Goal: Use online tool/utility: Utilize a website feature to perform a specific function

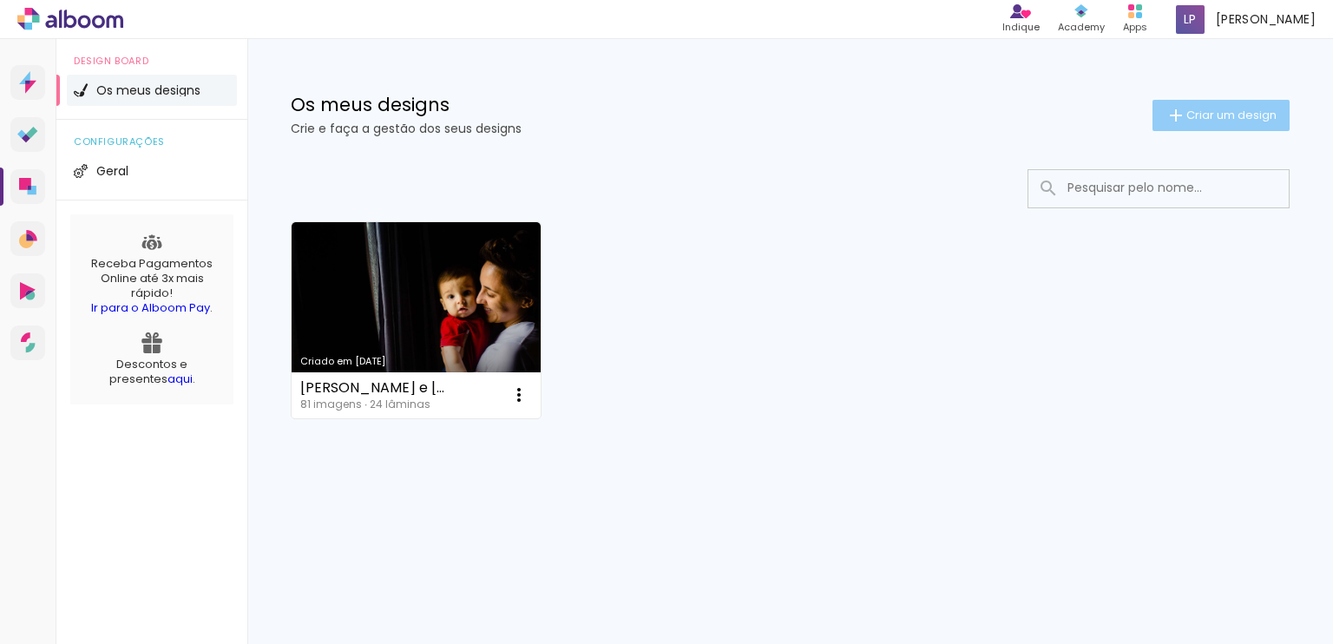
click at [1230, 111] on span "Criar um design" at bounding box center [1231, 114] width 90 height 11
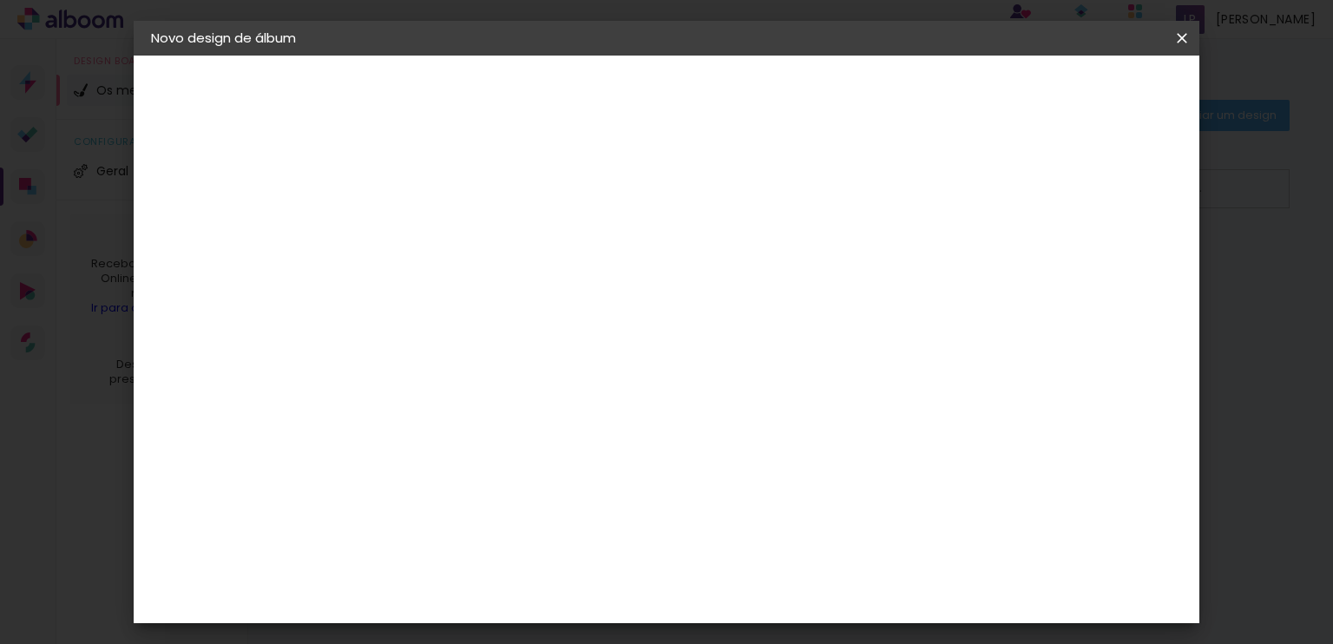
click at [435, 241] on input at bounding box center [435, 233] width 0 height 27
type input "Re+Luan"
type paper-input "Re+Luan"
click at [0, 0] on slot "Avançar" at bounding box center [0, 0] width 0 height 0
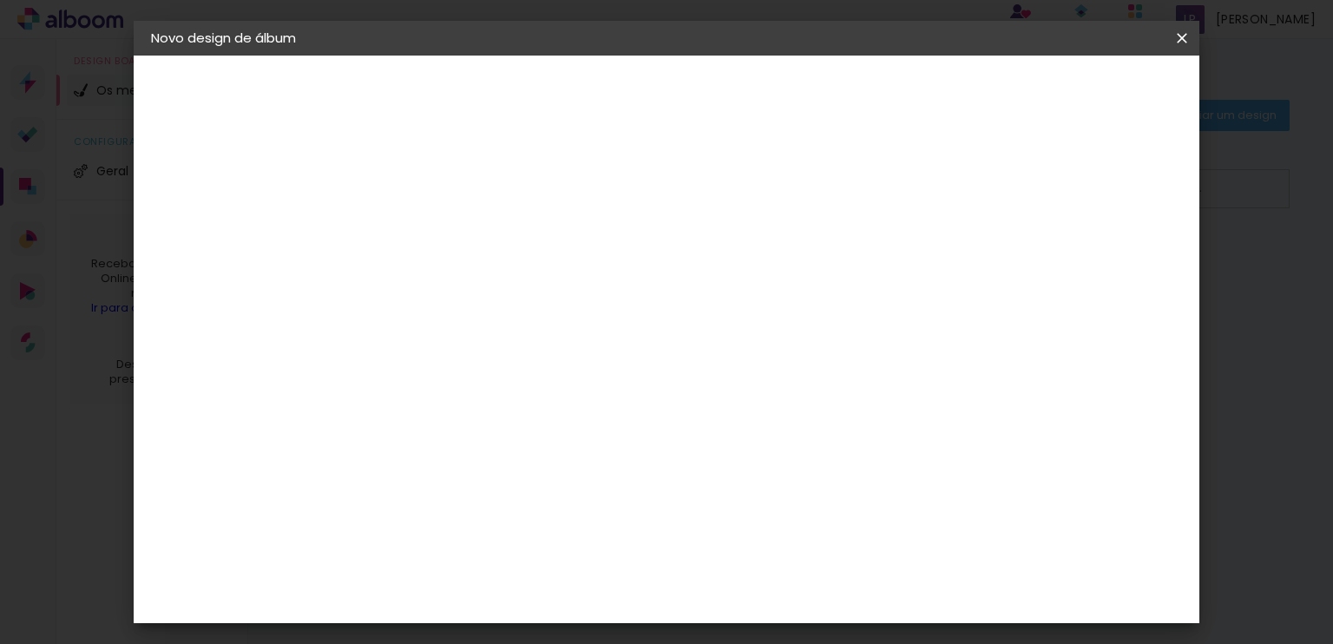
click at [0, 0] on slot "Avançar" at bounding box center [0, 0] width 0 height 0
click at [523, 292] on iron-icon at bounding box center [513, 302] width 21 height 21
click at [937, 279] on paper-item "Padrão" at bounding box center [779, 288] width 347 height 35
type input "Padrão"
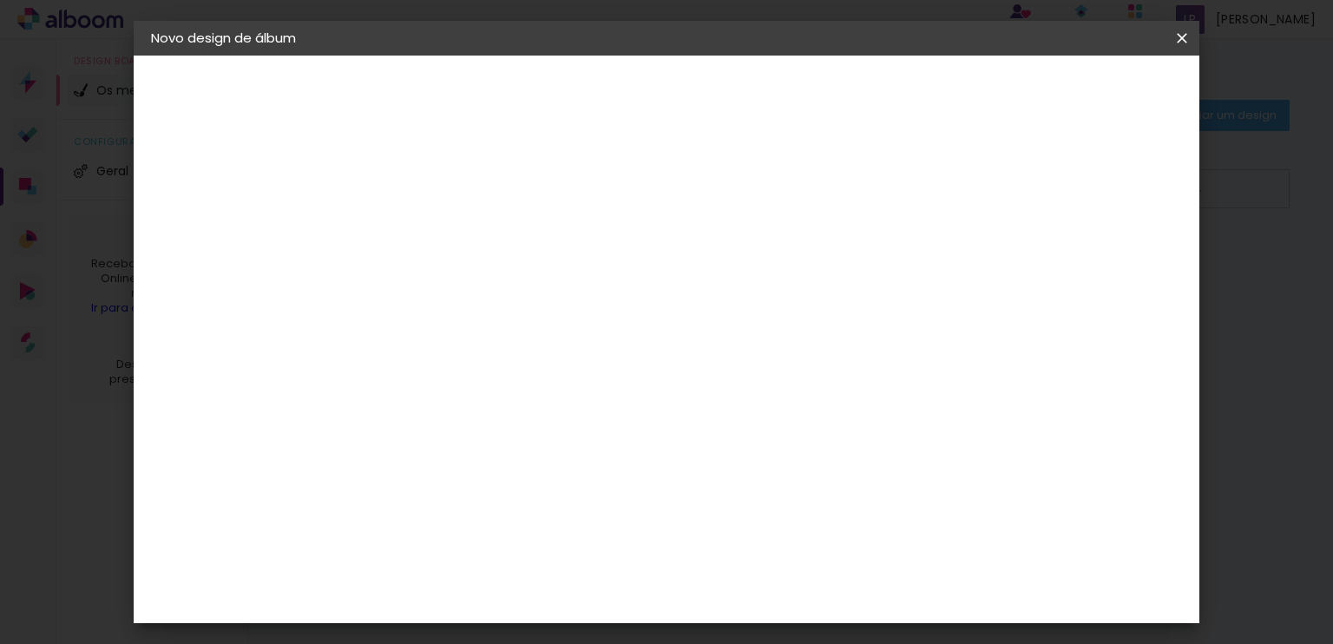
scroll to position [434, 0]
click at [552, 448] on span "15 × 15" at bounding box center [511, 471] width 81 height 46
click at [0, 0] on slot "Avançar" at bounding box center [0, 0] width 0 height 0
click at [933, 94] on span "Iniciar design" at bounding box center [893, 92] width 79 height 12
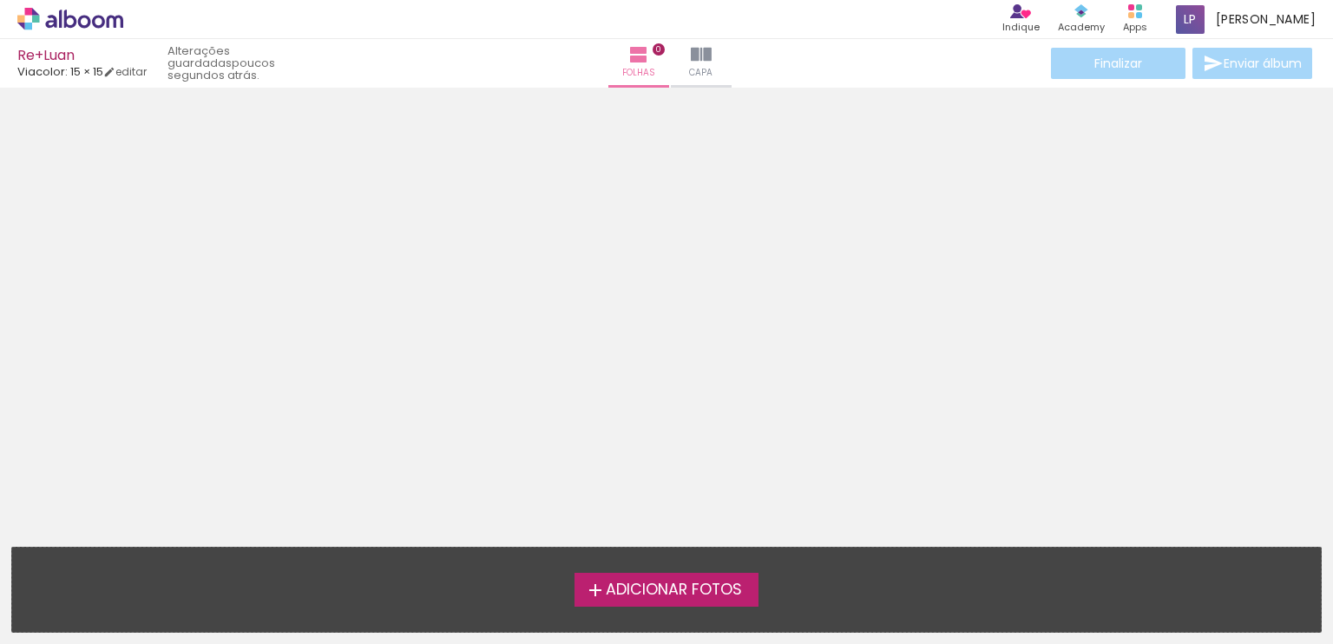
click at [627, 593] on span "Adicionar Fotos" at bounding box center [674, 590] width 136 height 16
click at [0, 0] on input "file" at bounding box center [0, 0] width 0 height 0
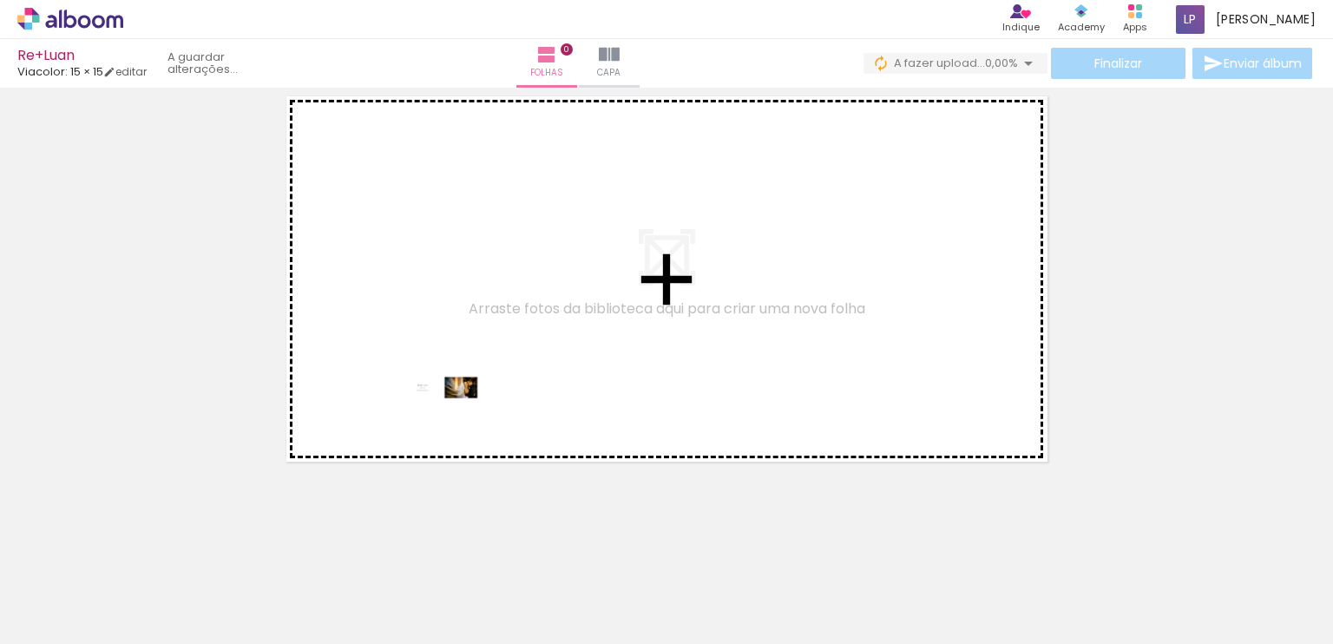
drag, startPoint x: 187, startPoint y: 590, endPoint x: 568, endPoint y: 355, distance: 447.0
click at [585, 345] on quentale-workspace at bounding box center [666, 322] width 1333 height 644
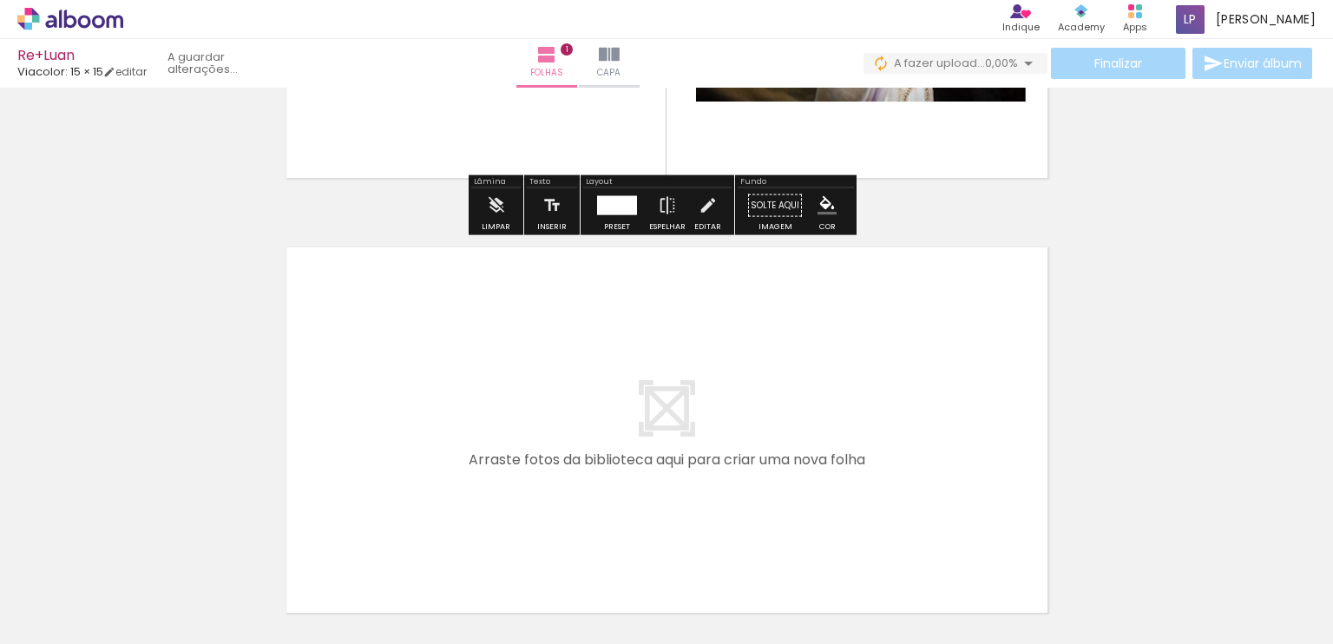
scroll to position [369, 0]
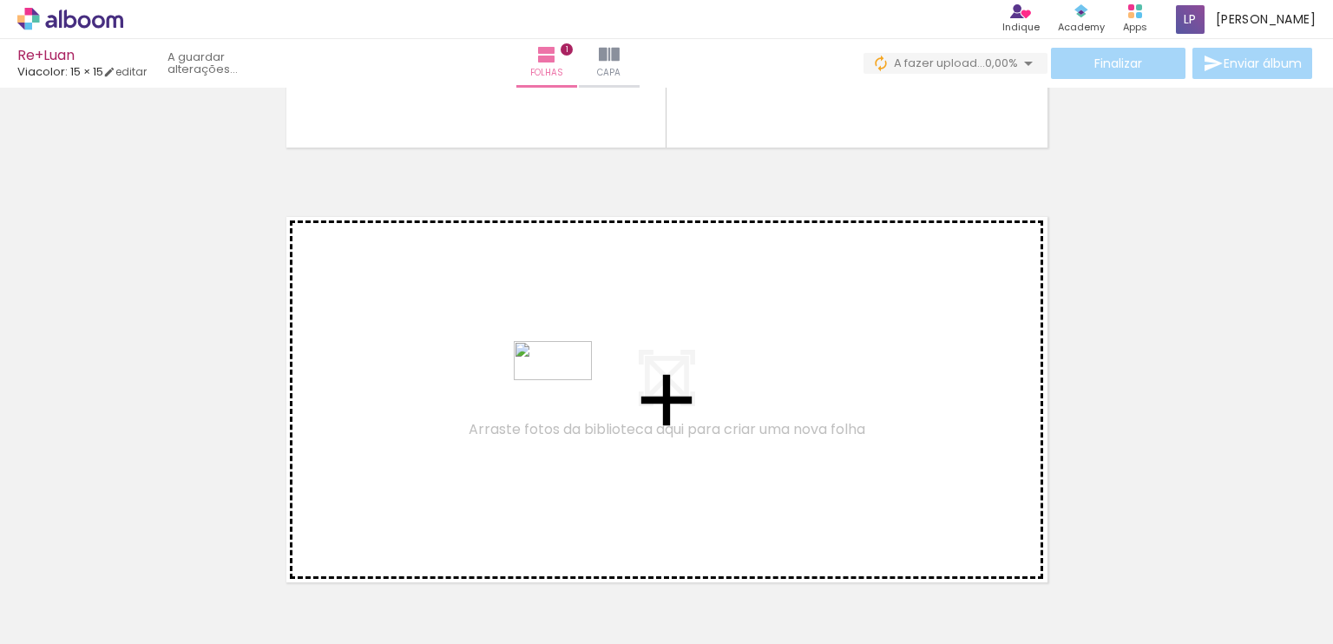
drag, startPoint x: 279, startPoint y: 595, endPoint x: 568, endPoint y: 391, distance: 353.7
click at [568, 391] on quentale-workspace at bounding box center [666, 322] width 1333 height 644
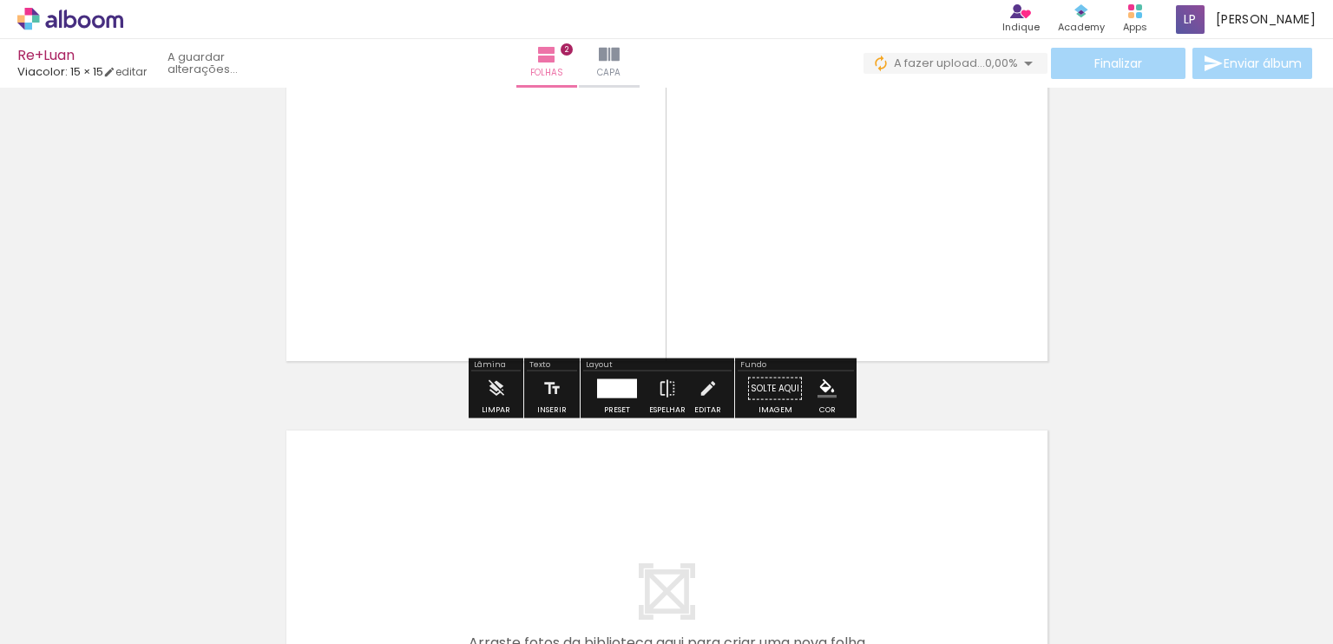
scroll to position [630, 0]
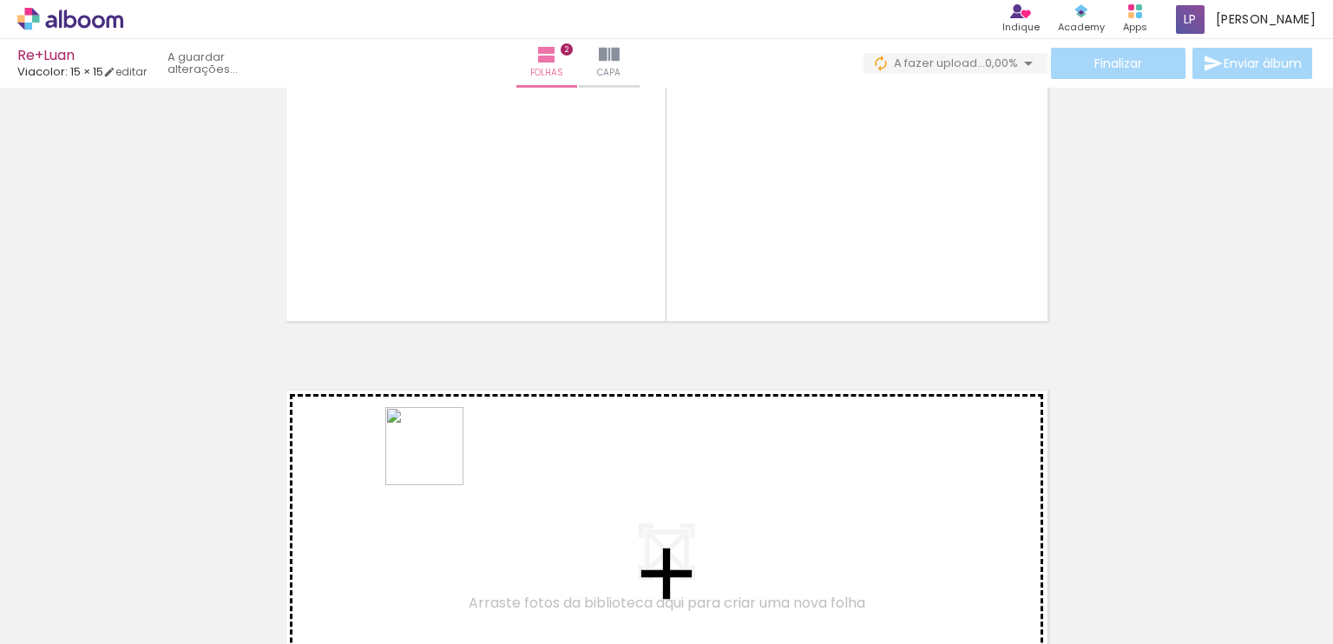
drag, startPoint x: 367, startPoint y: 584, endPoint x: 451, endPoint y: 429, distance: 176.7
click at [451, 429] on quentale-workspace at bounding box center [666, 322] width 1333 height 644
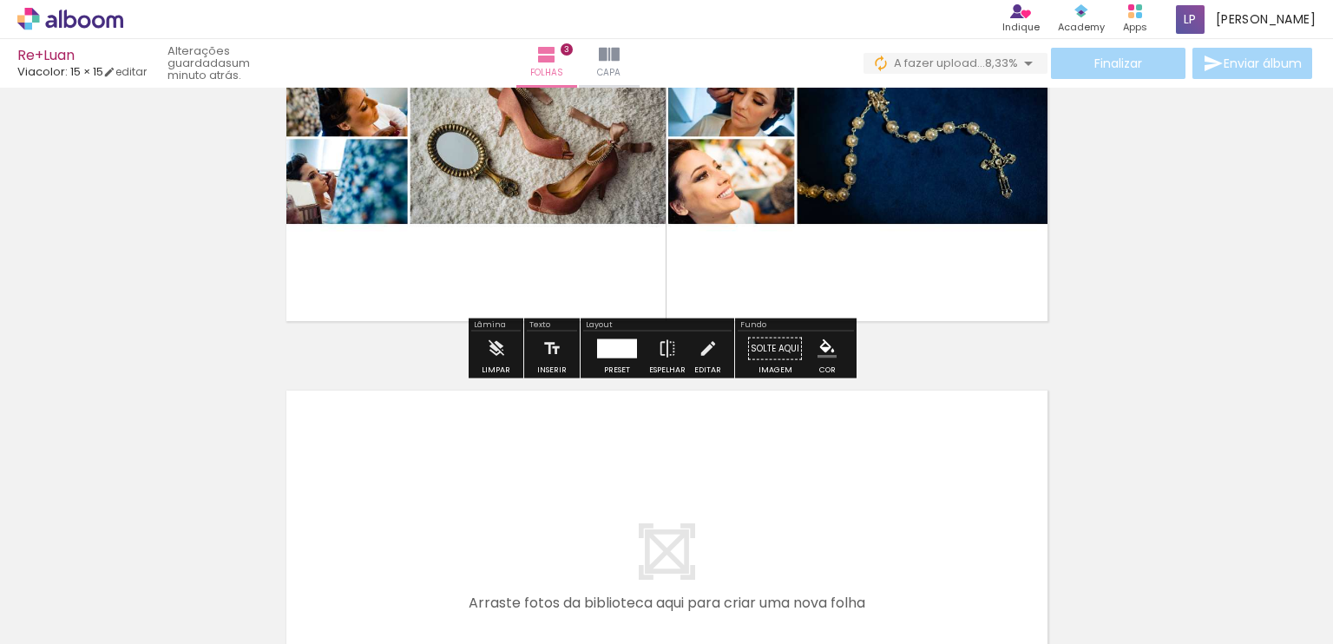
scroll to position [1066, 0]
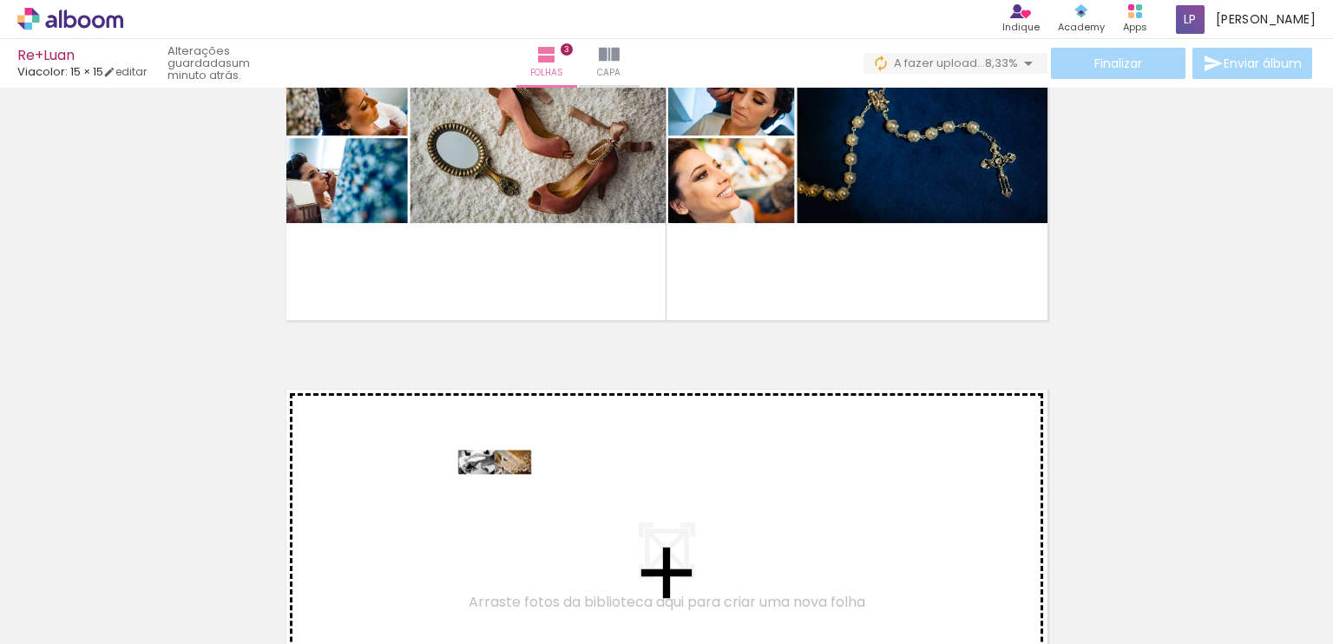
drag, startPoint x: 469, startPoint y: 595, endPoint x: 508, endPoint y: 493, distance: 108.8
click at [508, 493] on quentale-workspace at bounding box center [666, 322] width 1333 height 644
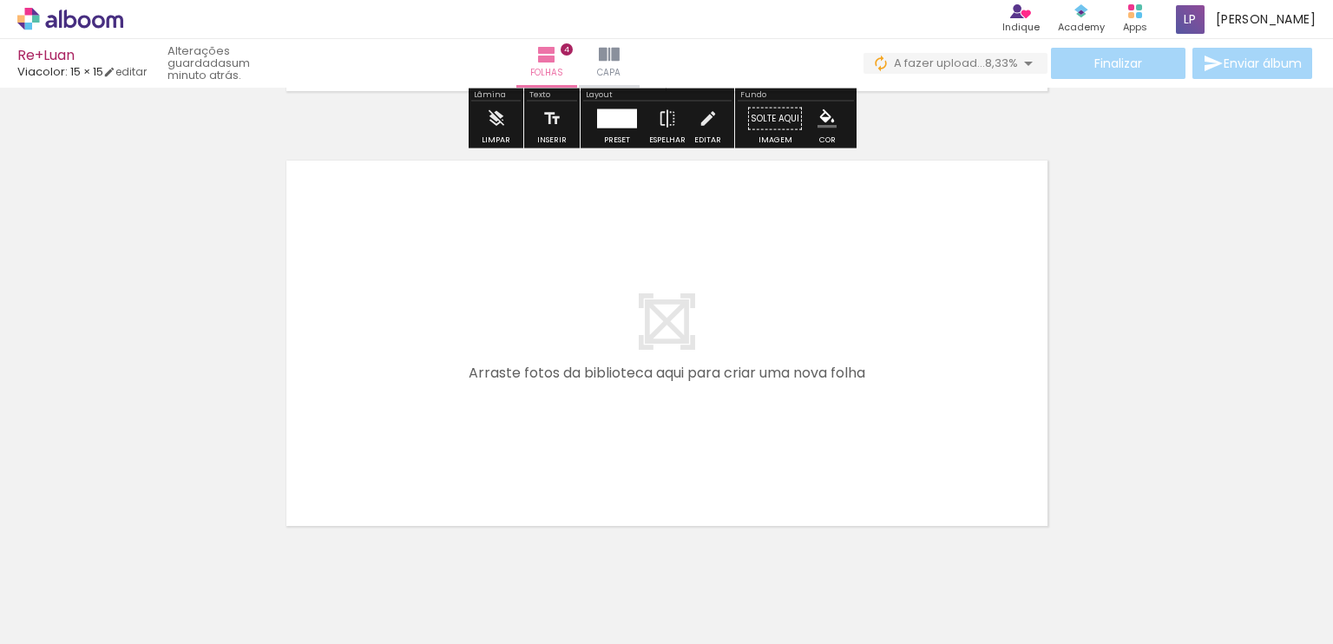
scroll to position [1760, 0]
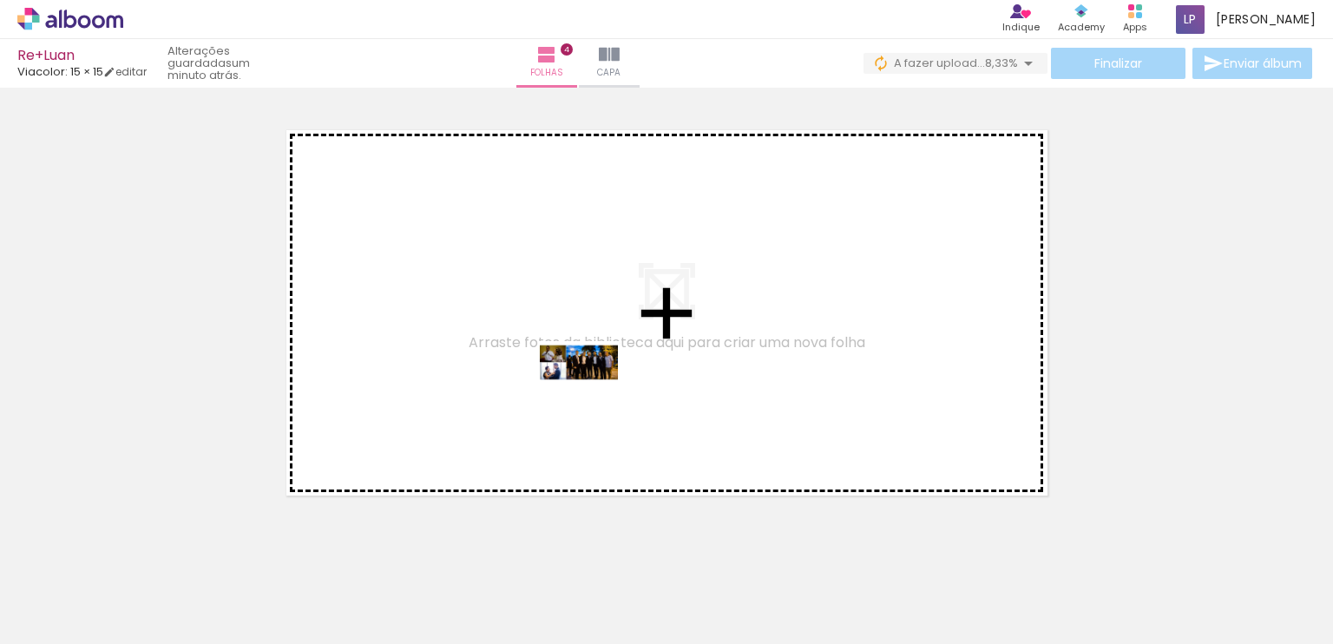
drag, startPoint x: 575, startPoint y: 587, endPoint x: 592, endPoint y: 395, distance: 192.5
click at [592, 395] on quentale-workspace at bounding box center [666, 322] width 1333 height 644
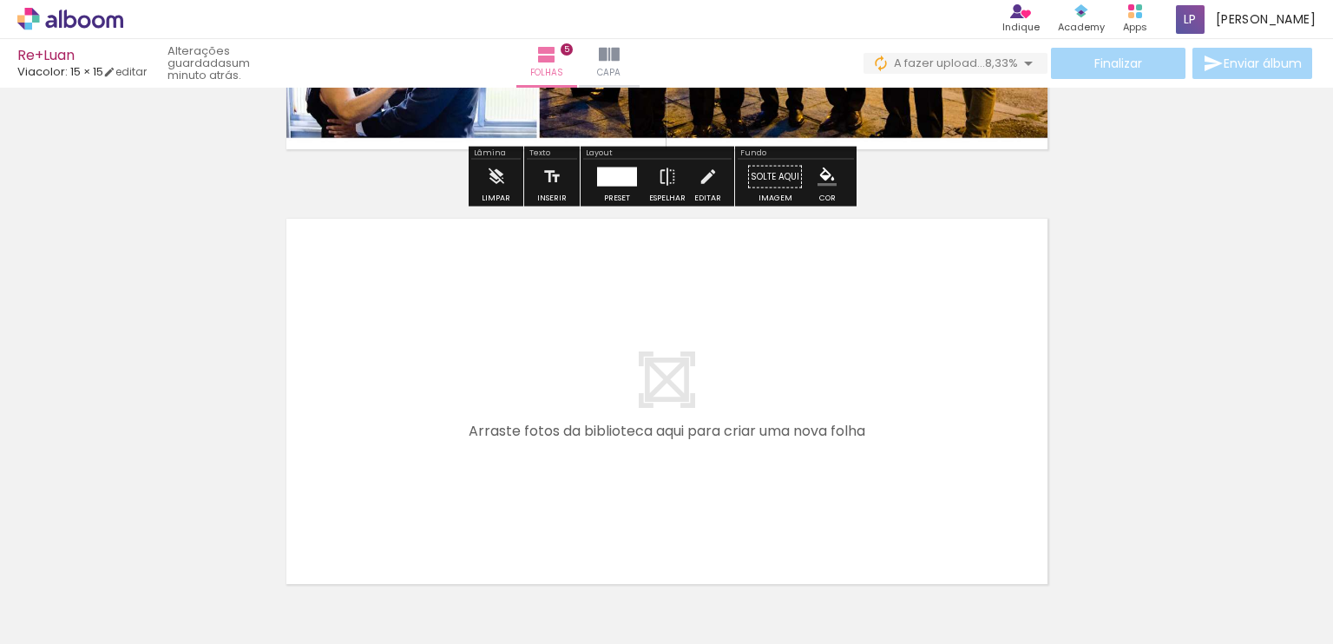
scroll to position [2108, 0]
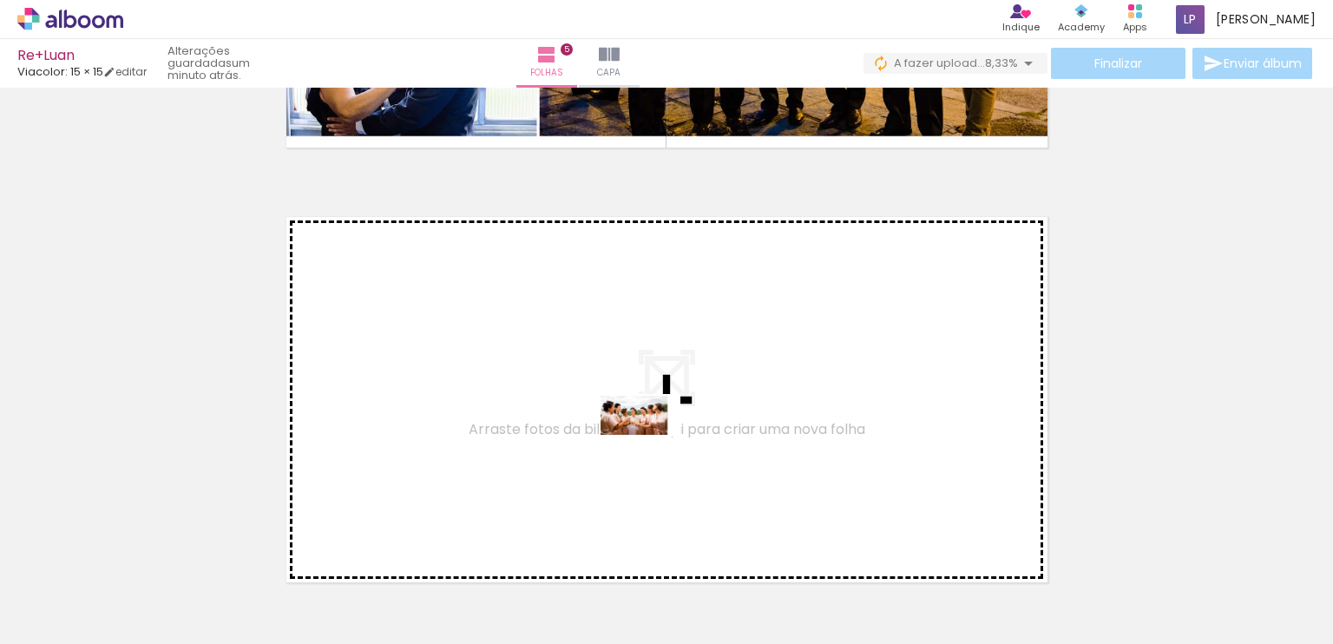
drag, startPoint x: 653, startPoint y: 600, endPoint x: 653, endPoint y: 448, distance: 151.9
click at [653, 448] on quentale-workspace at bounding box center [666, 322] width 1333 height 644
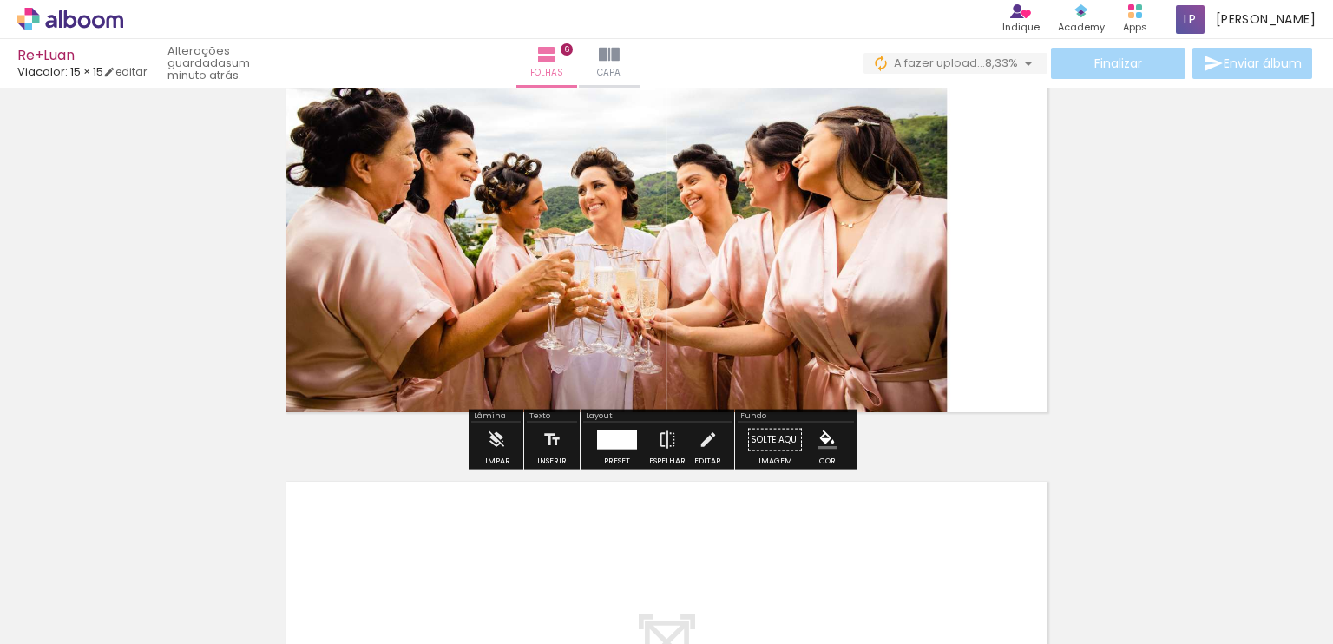
scroll to position [2369, 0]
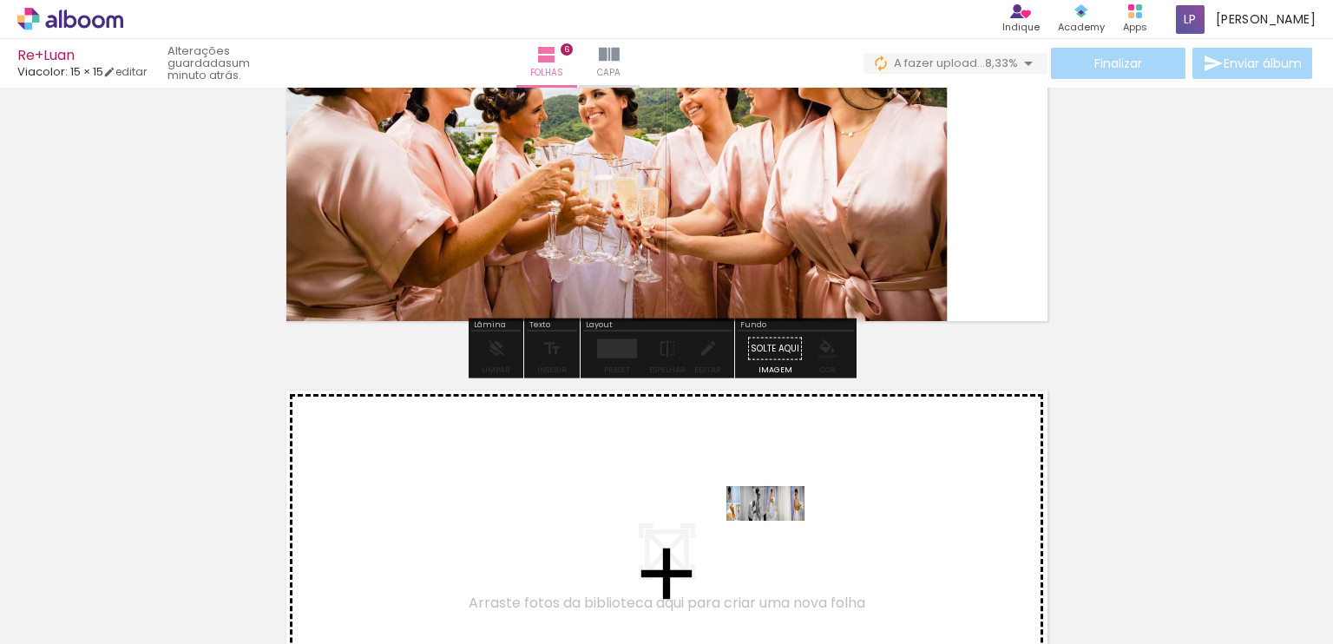
drag, startPoint x: 757, startPoint y: 600, endPoint x: 785, endPoint y: 484, distance: 118.9
click at [785, 484] on quentale-workspace at bounding box center [666, 322] width 1333 height 644
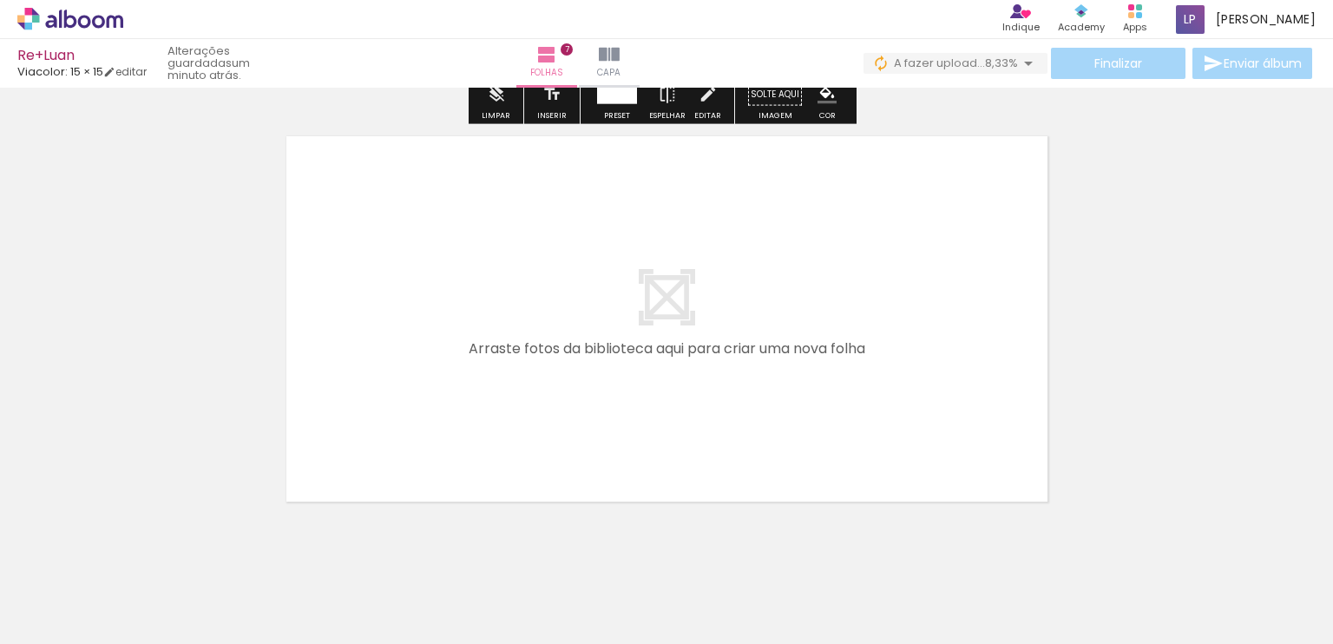
scroll to position [3066, 0]
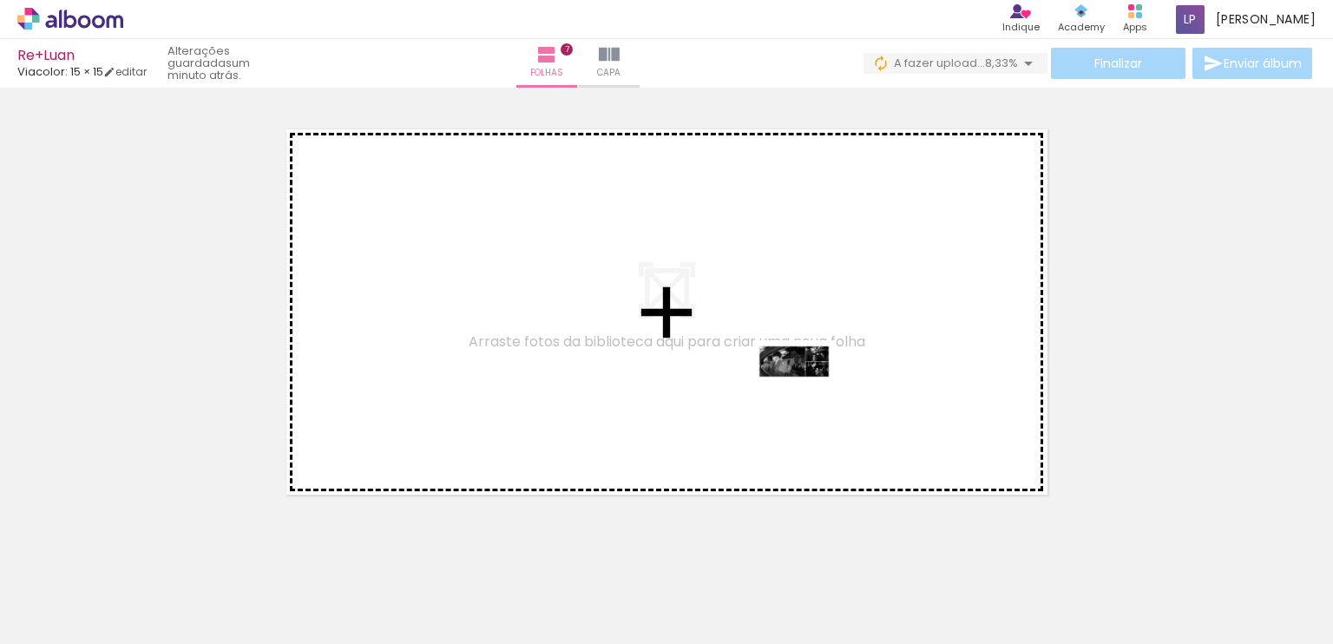
drag, startPoint x: 858, startPoint y: 591, endPoint x: 807, endPoint y: 394, distance: 203.4
click at [807, 394] on quentale-workspace at bounding box center [666, 322] width 1333 height 644
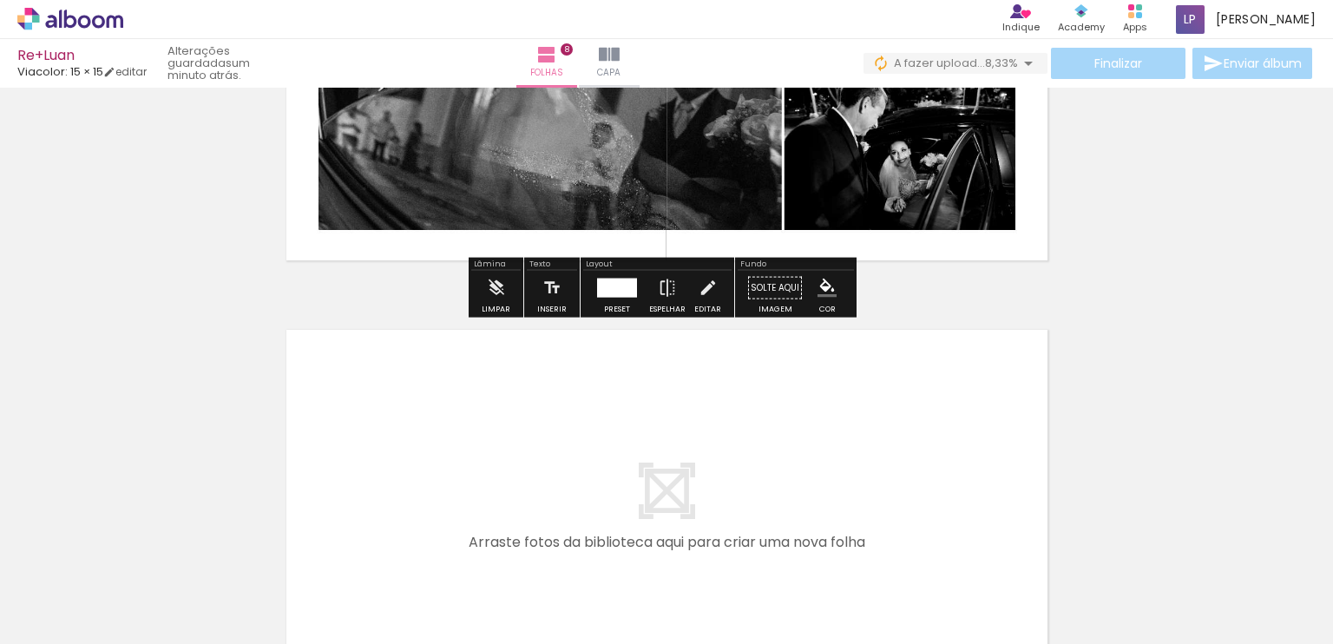
scroll to position [3326, 0]
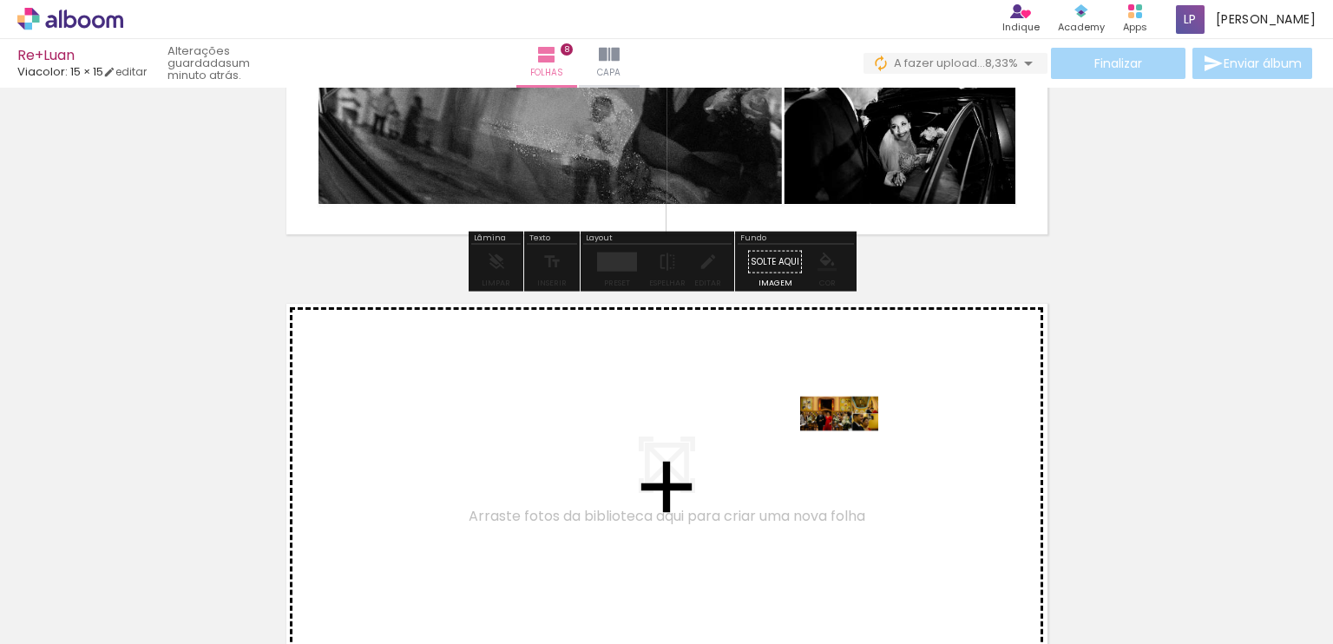
drag, startPoint x: 940, startPoint y: 600, endPoint x: 852, endPoint y: 446, distance: 176.9
click at [852, 446] on quentale-workspace at bounding box center [666, 322] width 1333 height 644
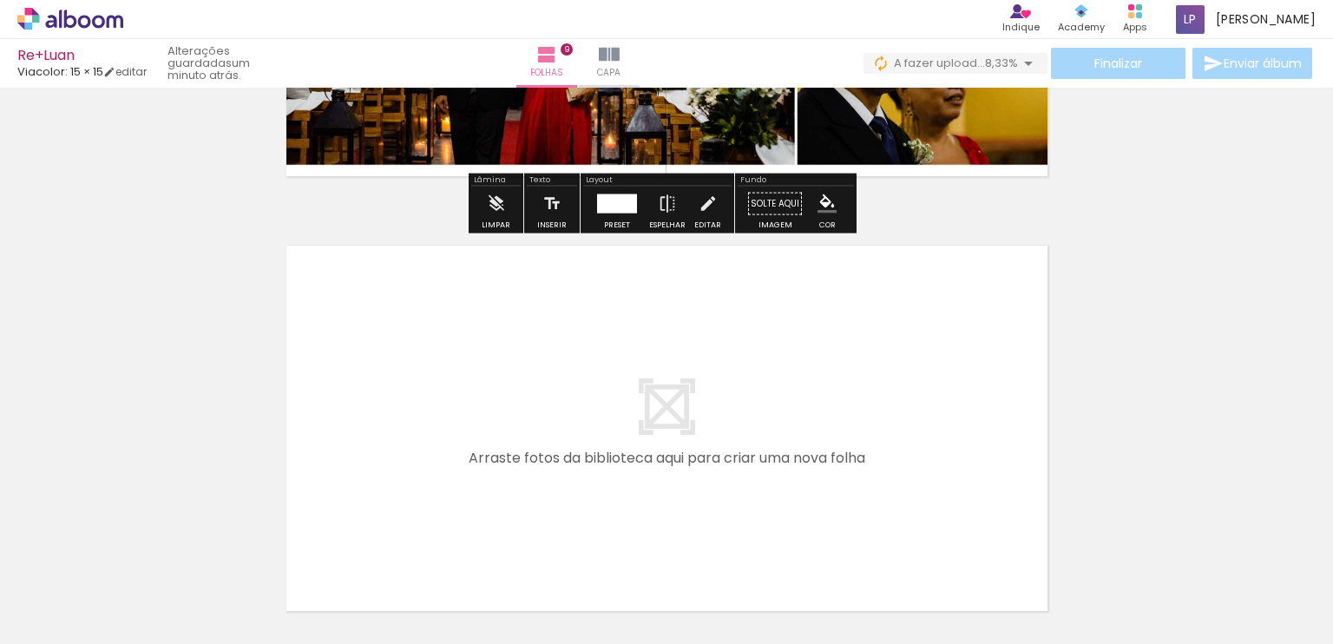
scroll to position [3848, 0]
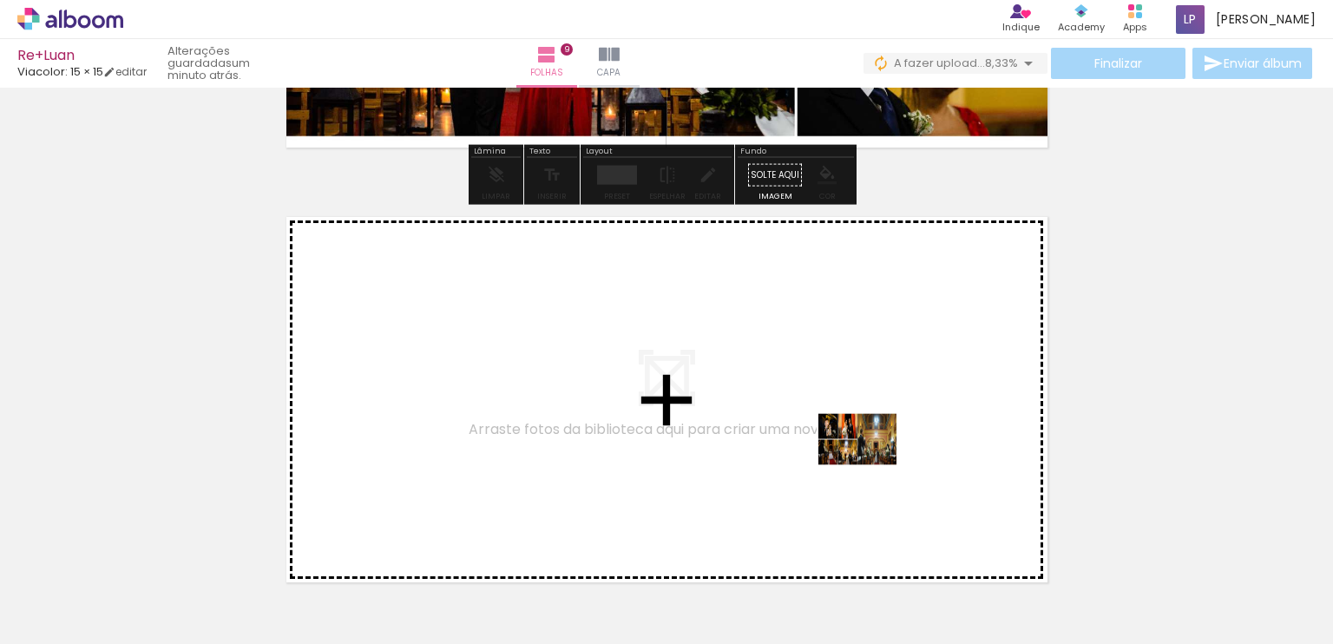
drag, startPoint x: 1040, startPoint y: 584, endPoint x: 852, endPoint y: 440, distance: 236.4
click at [852, 440] on quentale-workspace at bounding box center [666, 322] width 1333 height 644
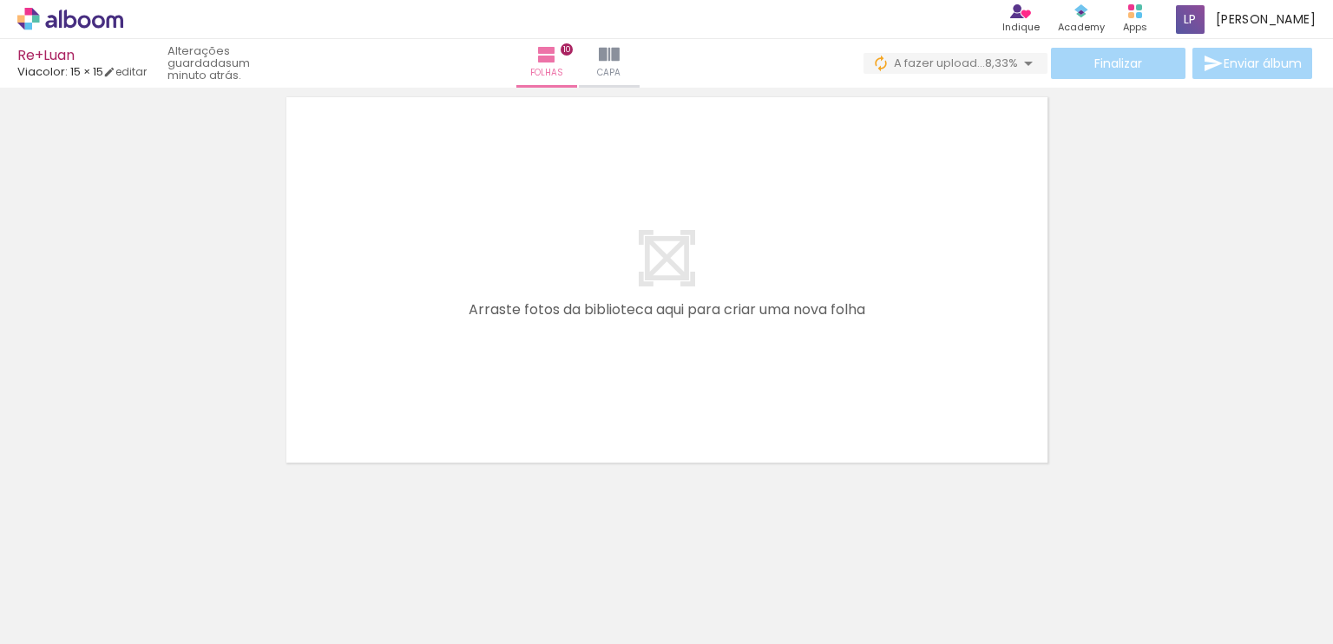
scroll to position [4403, 0]
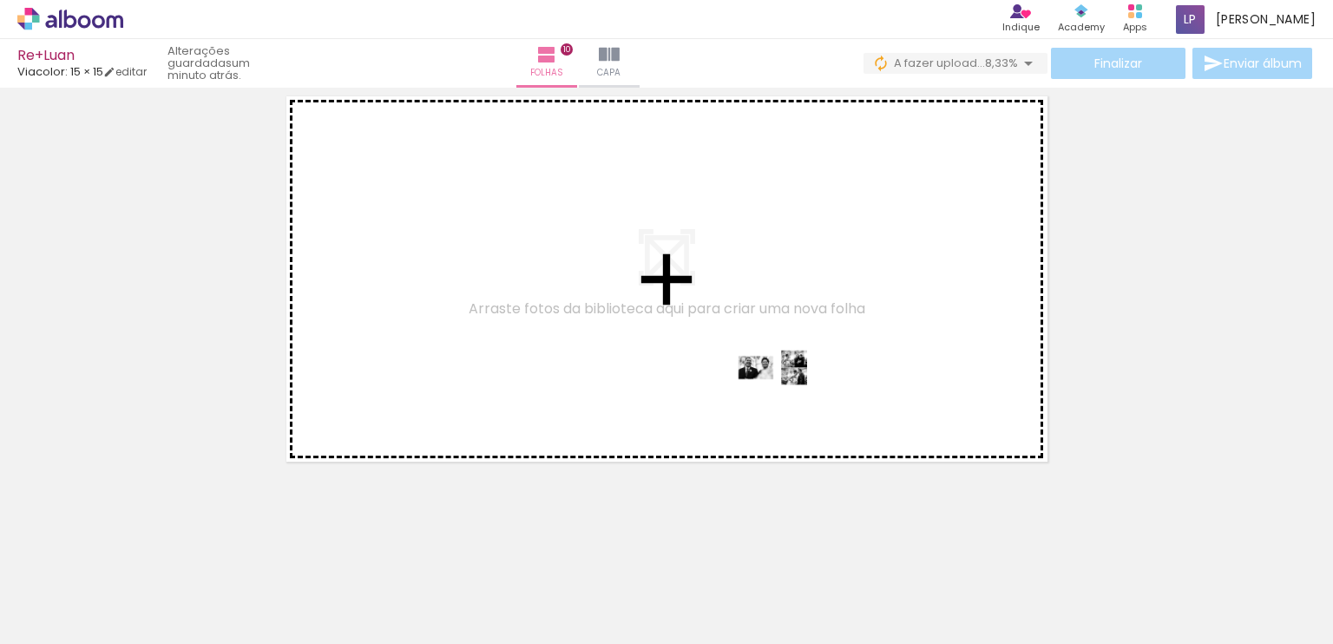
drag, startPoint x: 1146, startPoint y: 579, endPoint x: 788, endPoint y: 400, distance: 399.8
click at [788, 400] on quentale-workspace at bounding box center [666, 322] width 1333 height 644
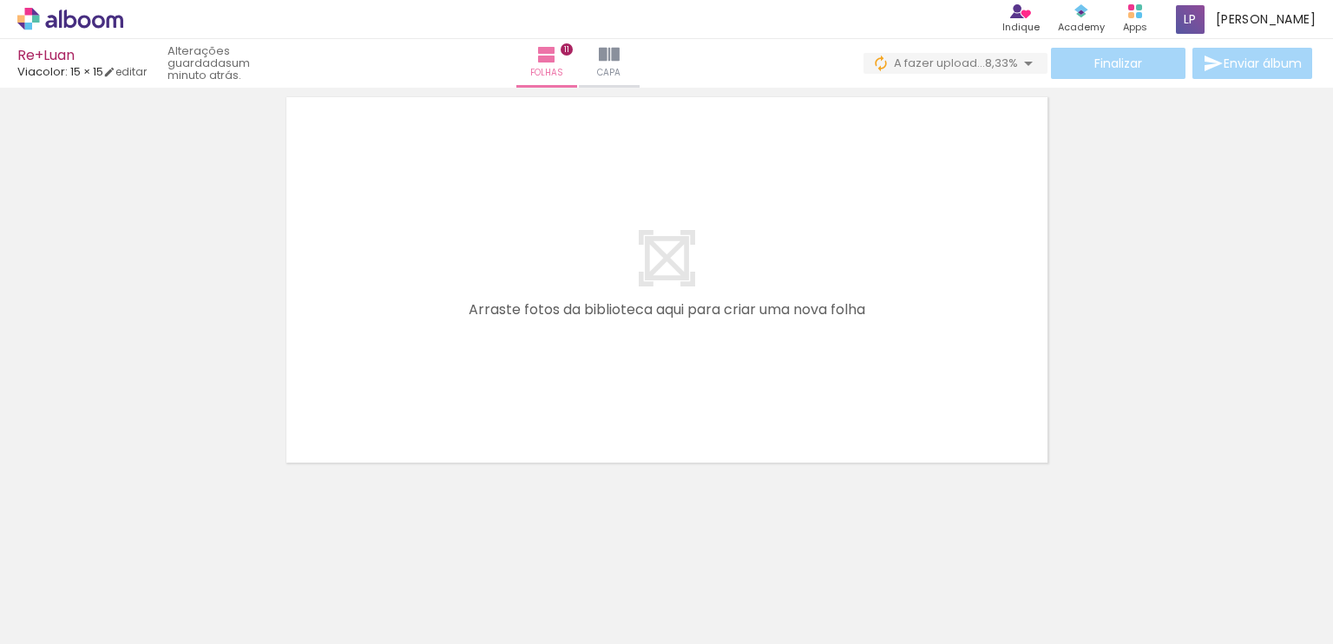
scroll to position [4838, 0]
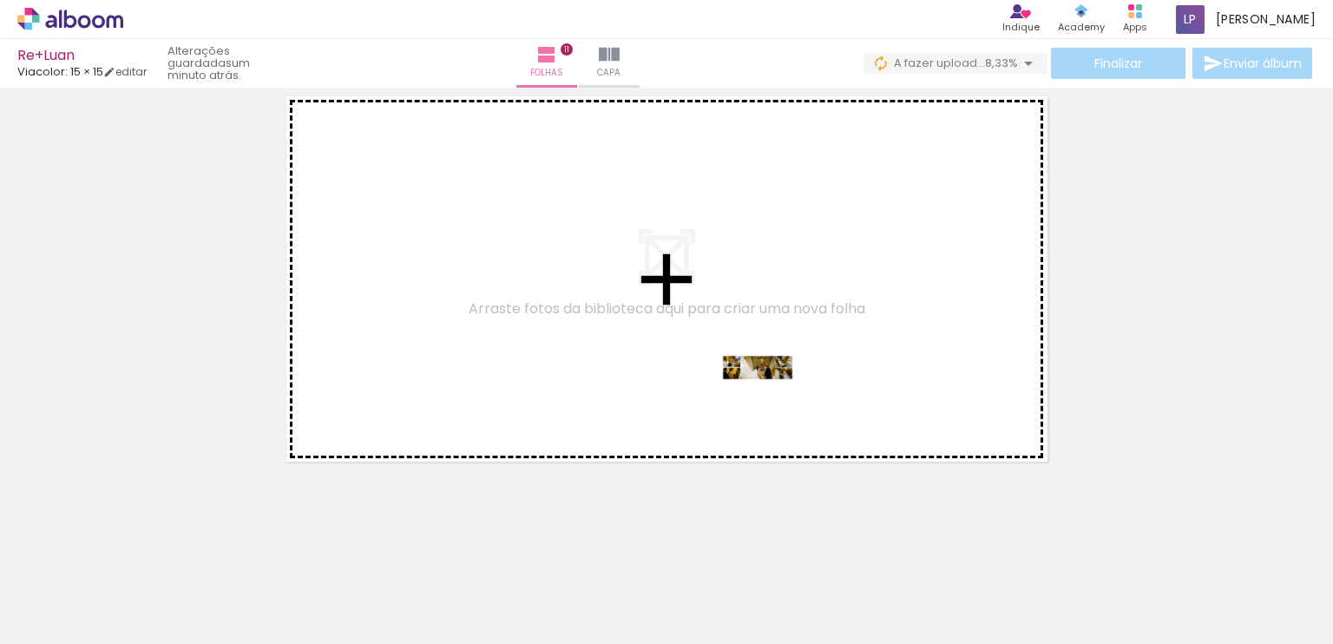
drag, startPoint x: 1252, startPoint y: 593, endPoint x: 771, endPoint y: 400, distance: 518.0
click at [771, 400] on quentale-workspace at bounding box center [666, 322] width 1333 height 644
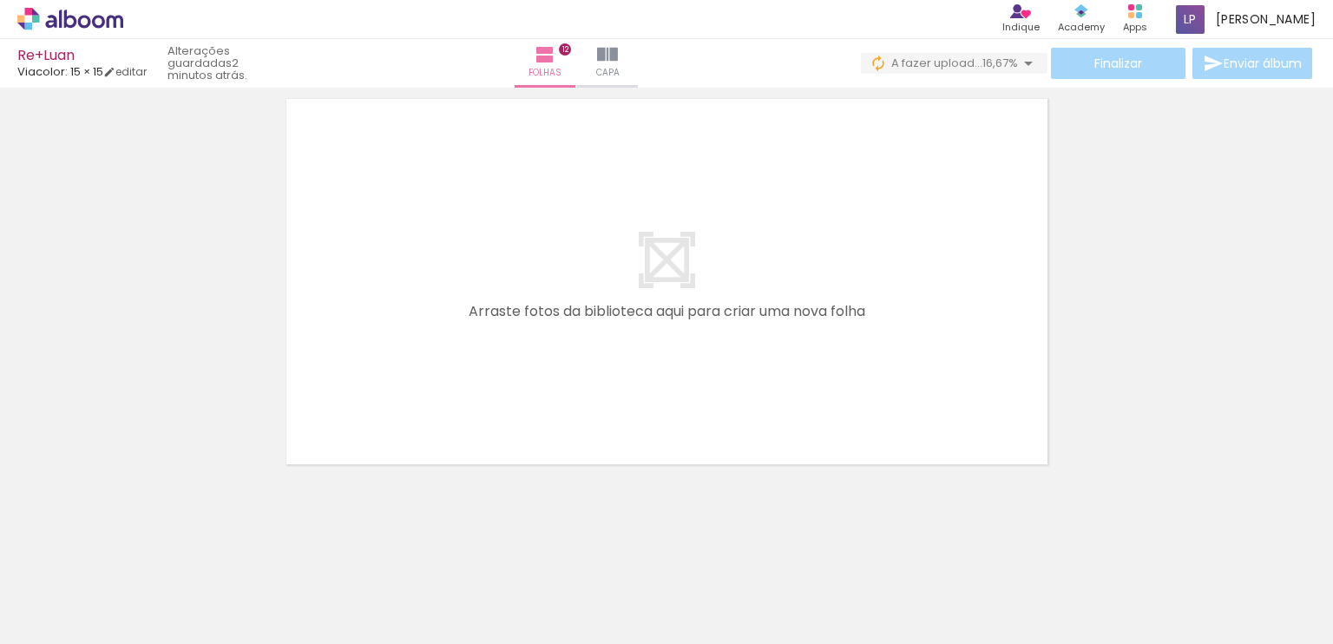
scroll to position [5273, 0]
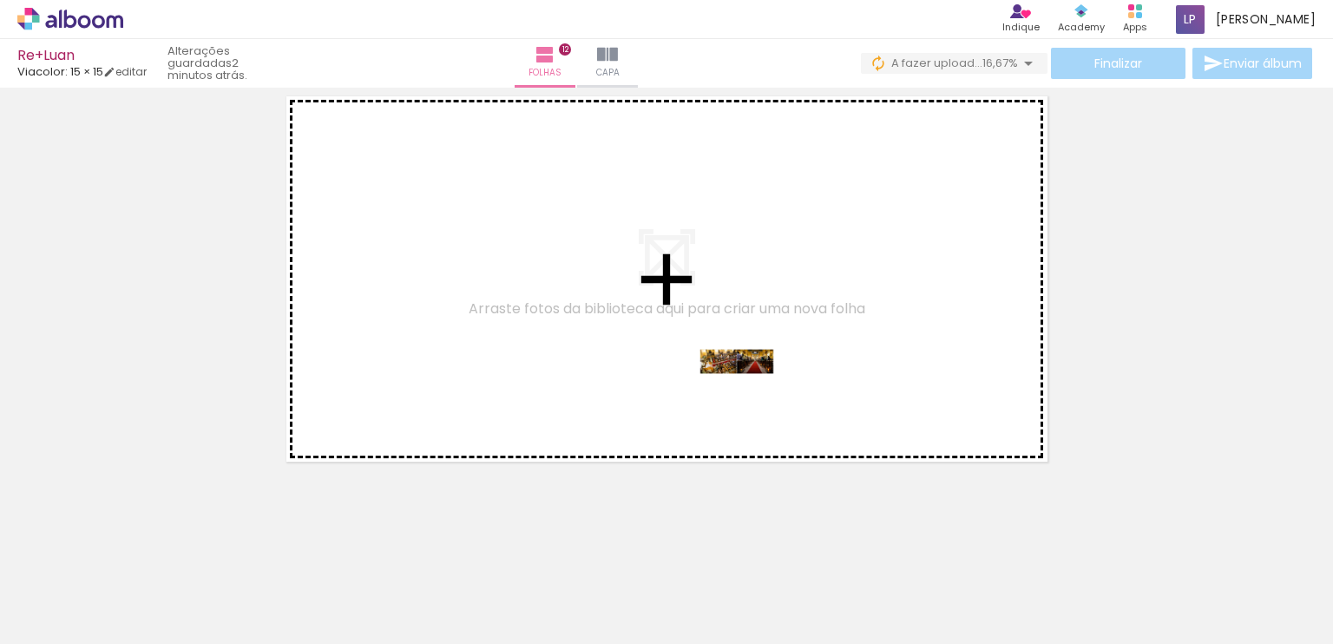
drag, startPoint x: 760, startPoint y: 599, endPoint x: 750, endPoint y: 394, distance: 205.1
click at [750, 394] on quentale-workspace at bounding box center [666, 322] width 1333 height 644
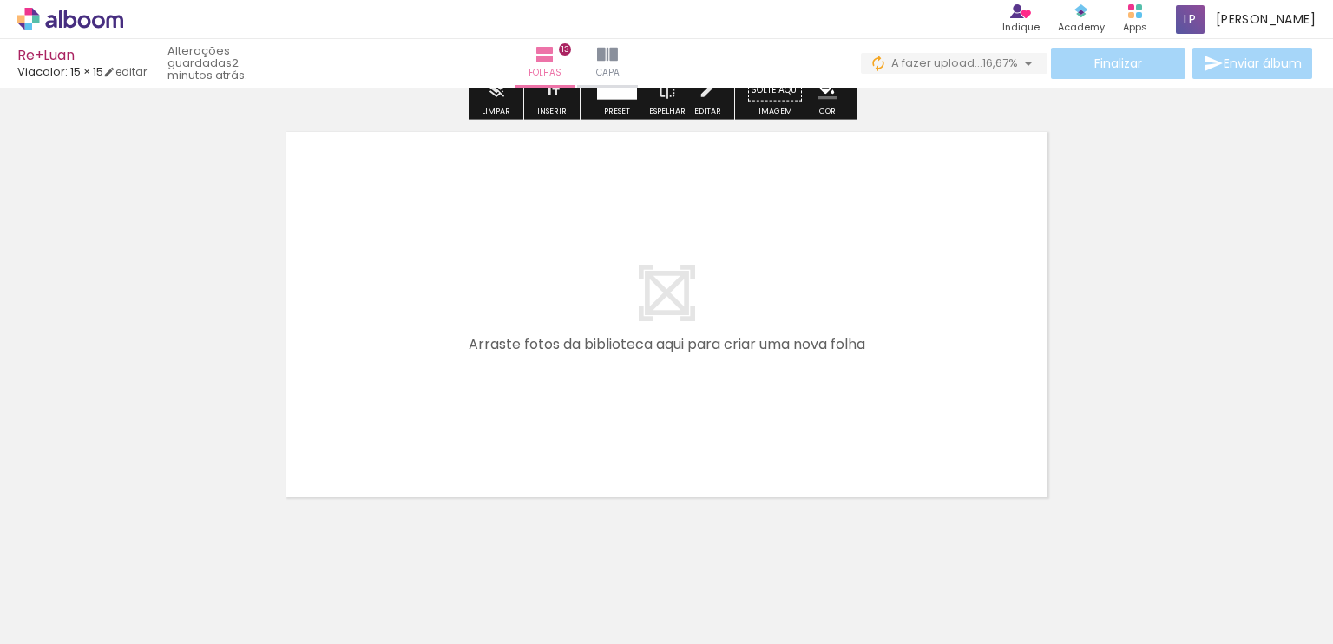
scroll to position [5674, 0]
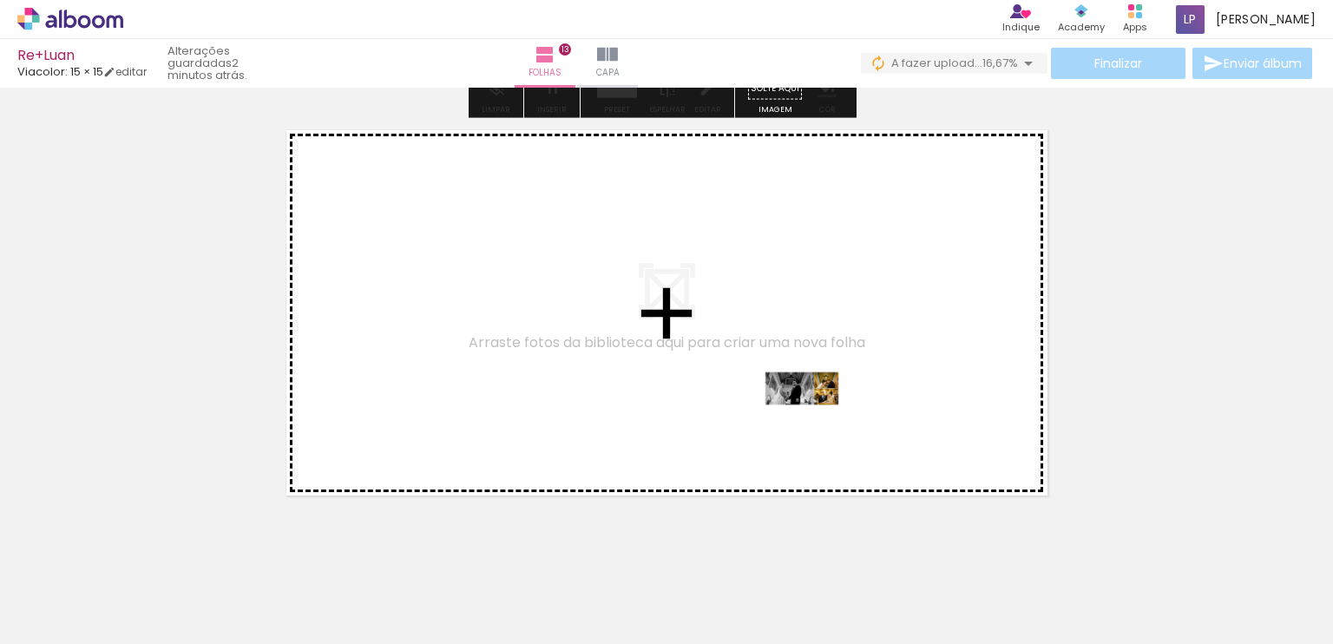
drag, startPoint x: 834, startPoint y: 598, endPoint x: 815, endPoint y: 421, distance: 178.1
click at [815, 421] on quentale-workspace at bounding box center [666, 322] width 1333 height 644
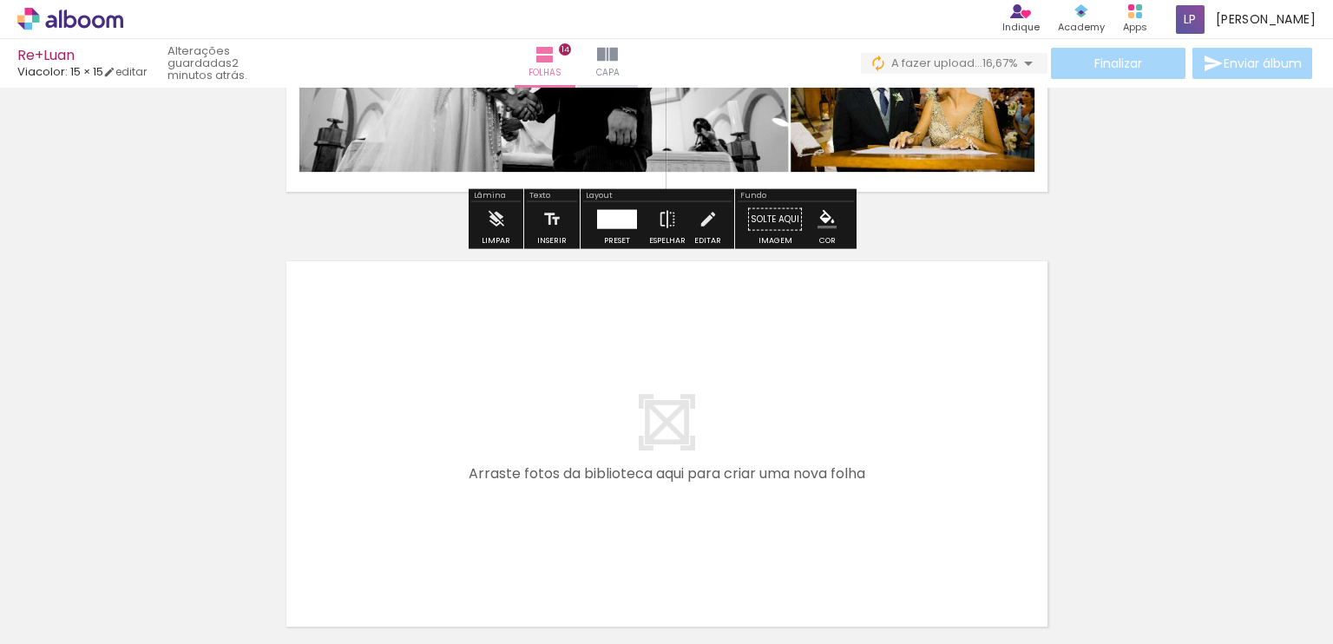
scroll to position [6022, 0]
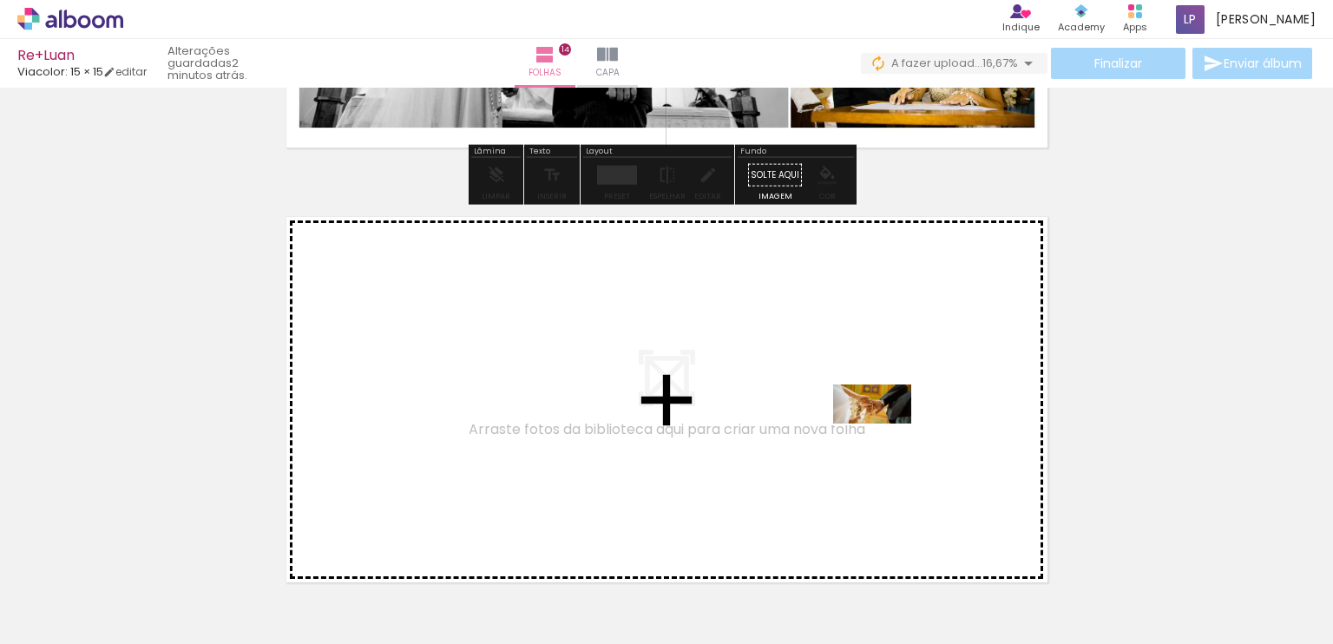
drag, startPoint x: 939, startPoint y: 588, endPoint x: 880, endPoint y: 424, distance: 174.3
click at [880, 424] on quentale-workspace at bounding box center [666, 322] width 1333 height 644
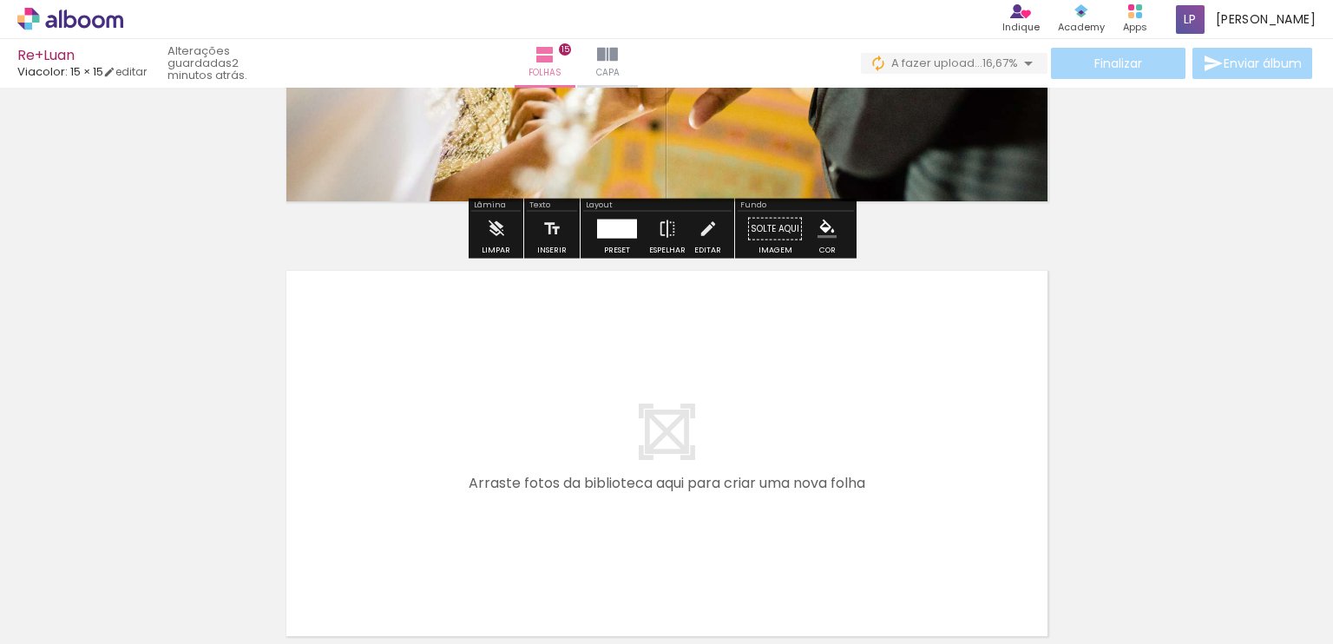
scroll to position [6458, 0]
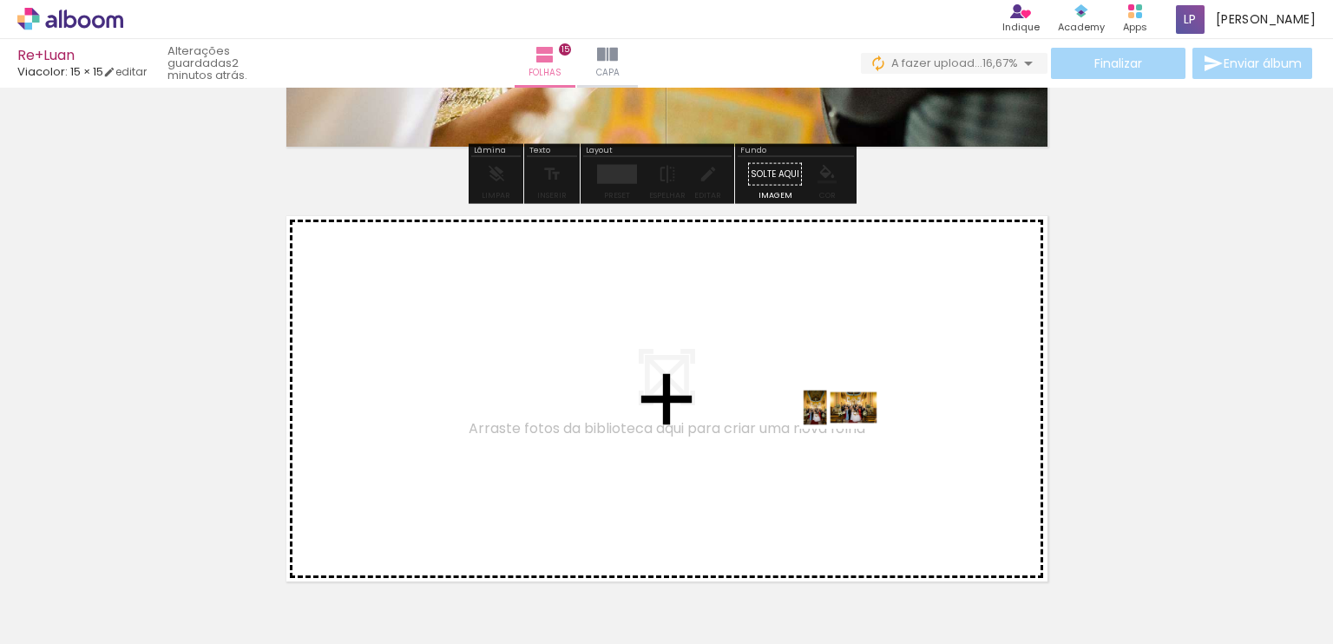
drag, startPoint x: 1055, startPoint y: 582, endPoint x: 853, endPoint y: 440, distance: 246.1
click at [853, 440] on quentale-workspace at bounding box center [666, 322] width 1333 height 644
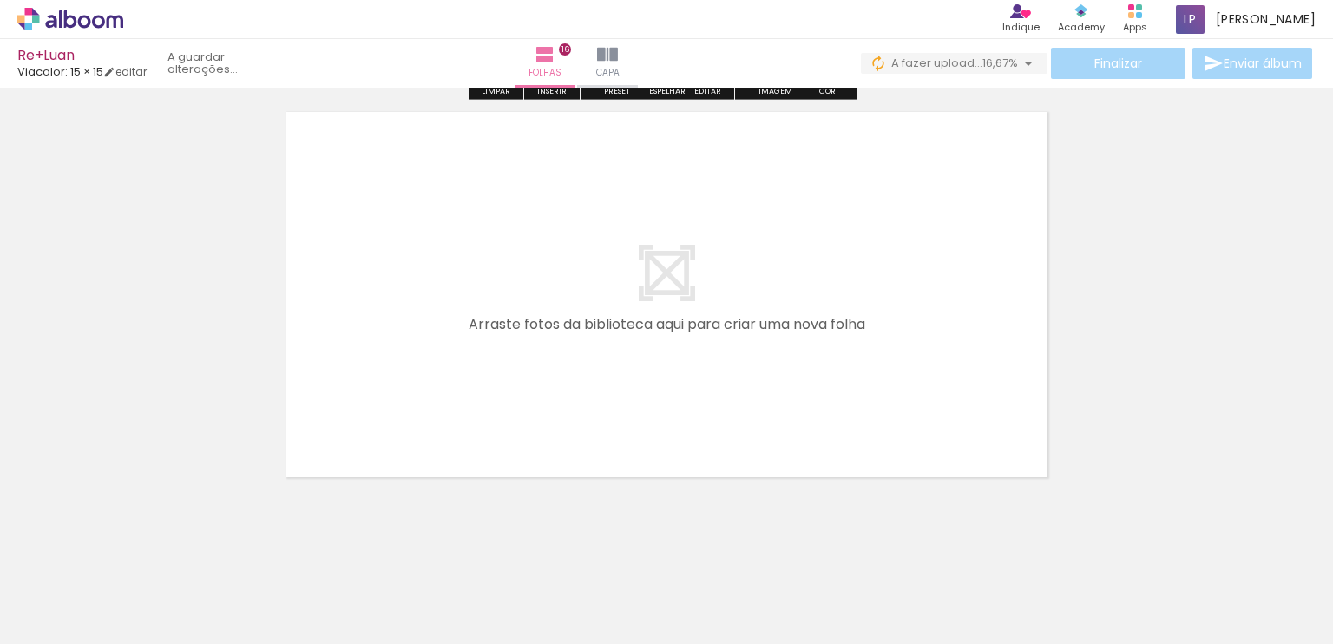
scroll to position [7012, 0]
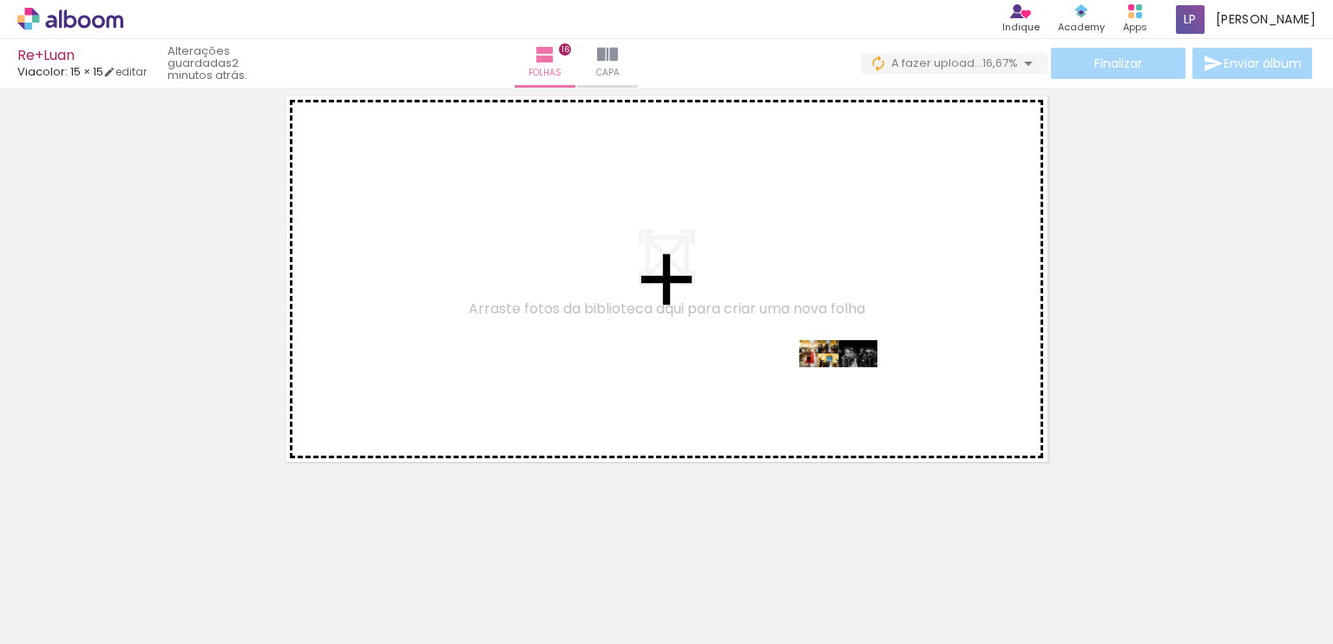
drag, startPoint x: 1132, startPoint y: 581, endPoint x: 851, endPoint y: 386, distance: 341.2
click at [851, 386] on quentale-workspace at bounding box center [666, 322] width 1333 height 644
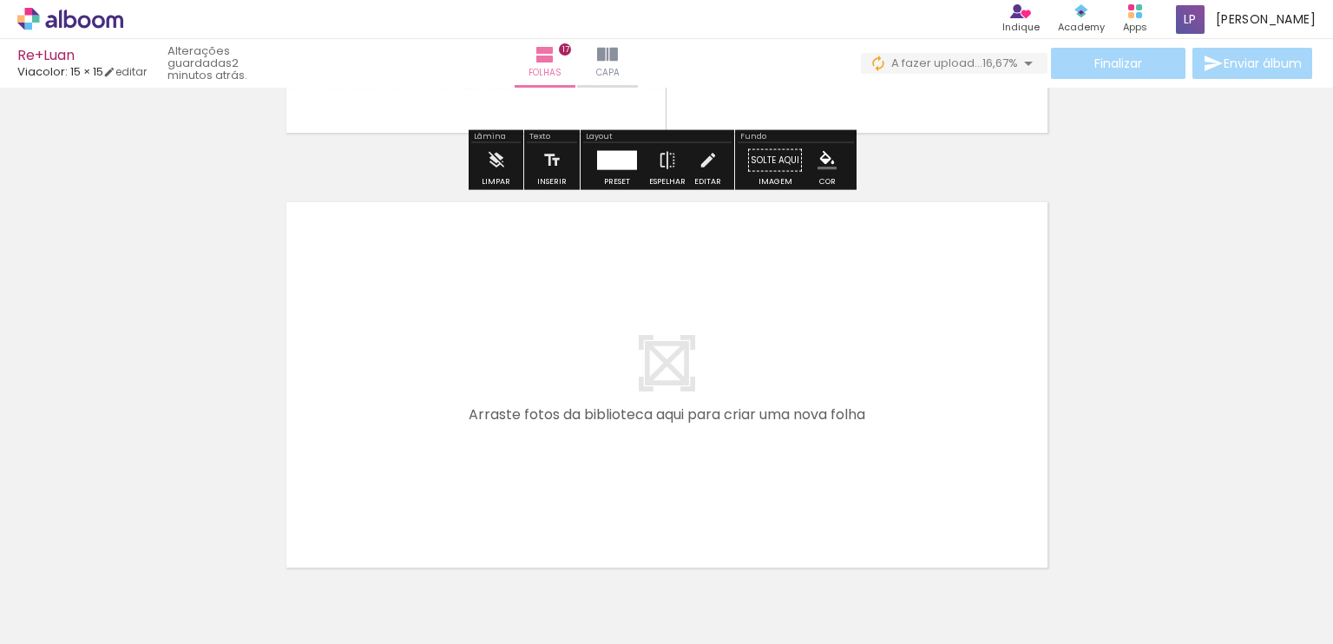
scroll to position [7447, 0]
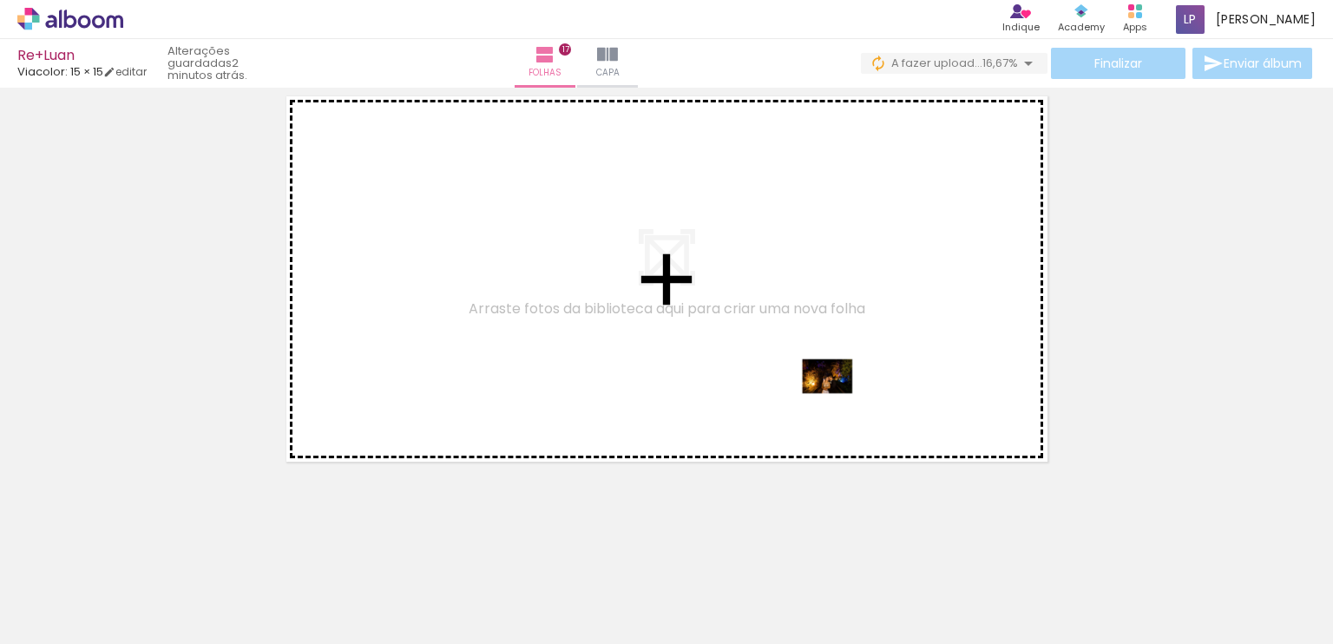
drag, startPoint x: 1237, startPoint y: 595, endPoint x: 823, endPoint y: 407, distance: 454.5
click at [823, 407] on quentale-workspace at bounding box center [666, 322] width 1333 height 644
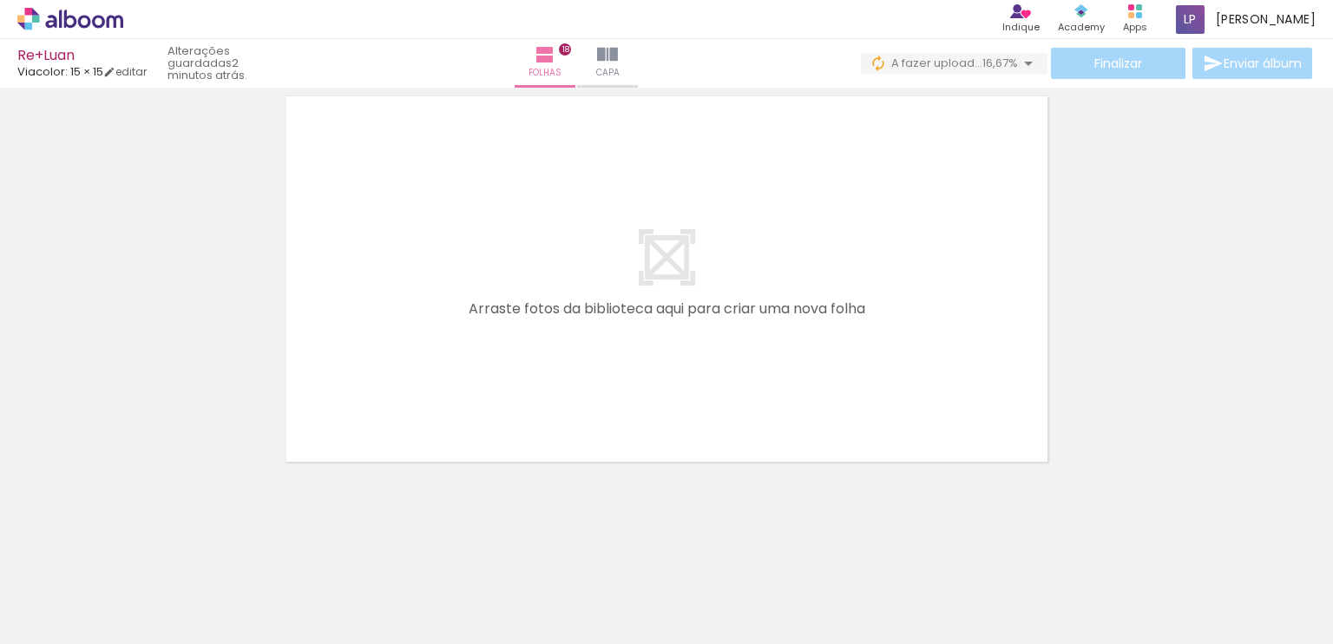
scroll to position [0, 1147]
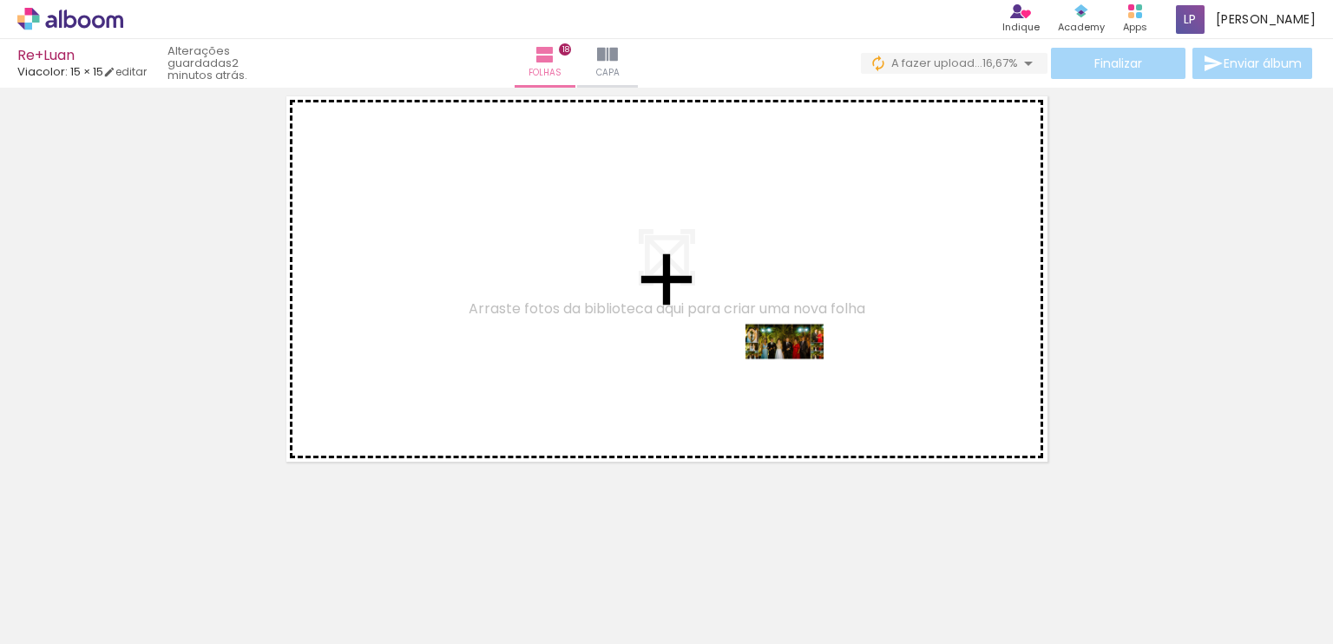
drag, startPoint x: 785, startPoint y: 548, endPoint x: 798, endPoint y: 374, distance: 174.1
click at [798, 374] on quentale-workspace at bounding box center [666, 322] width 1333 height 644
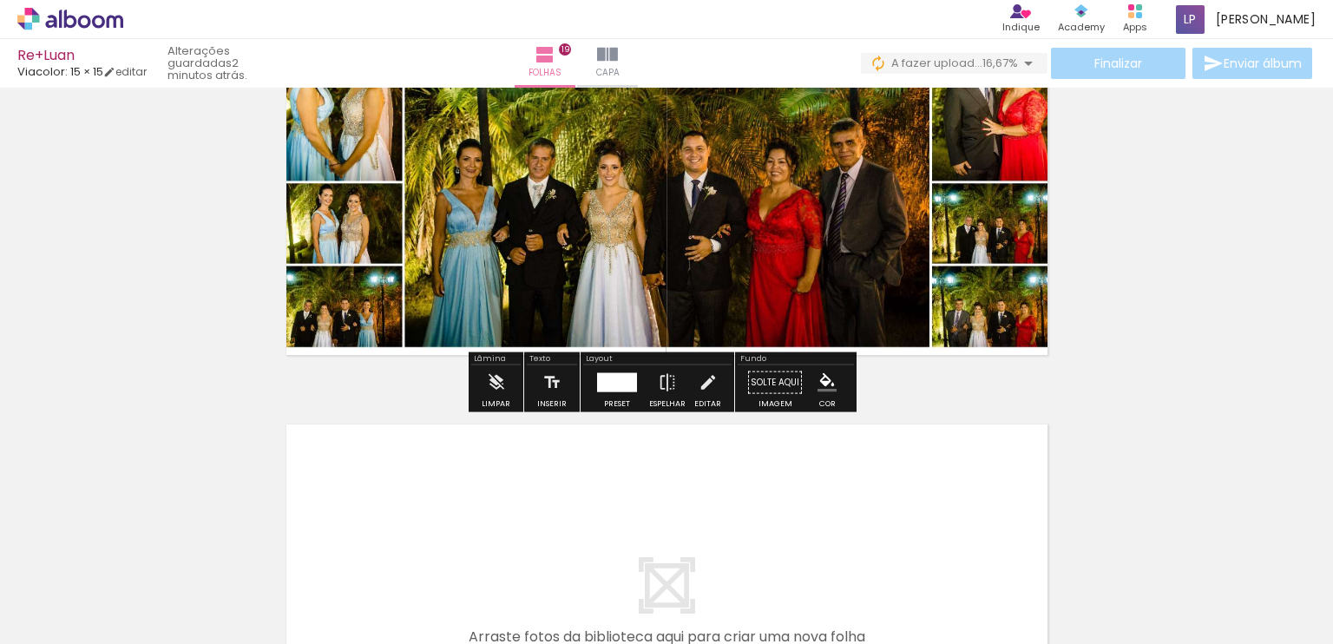
scroll to position [8284, 0]
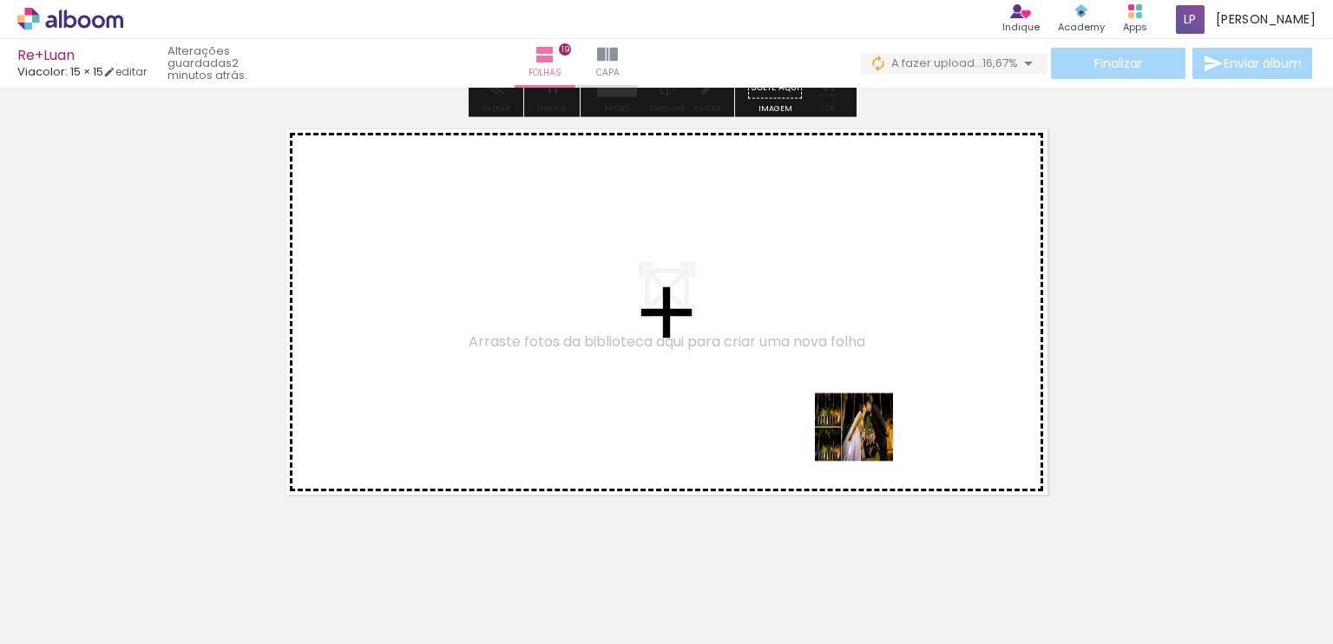
drag, startPoint x: 903, startPoint y: 600, endPoint x: 844, endPoint y: 353, distance: 253.5
click at [844, 353] on quentale-workspace at bounding box center [666, 322] width 1333 height 644
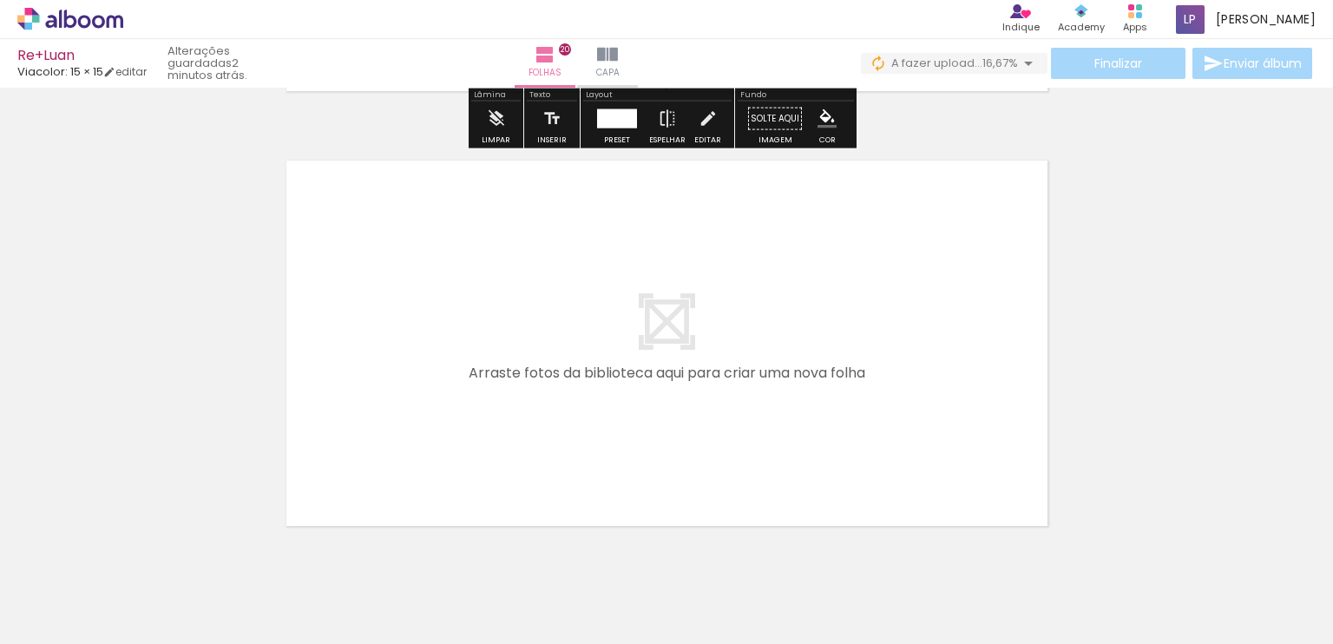
scroll to position [8718, 0]
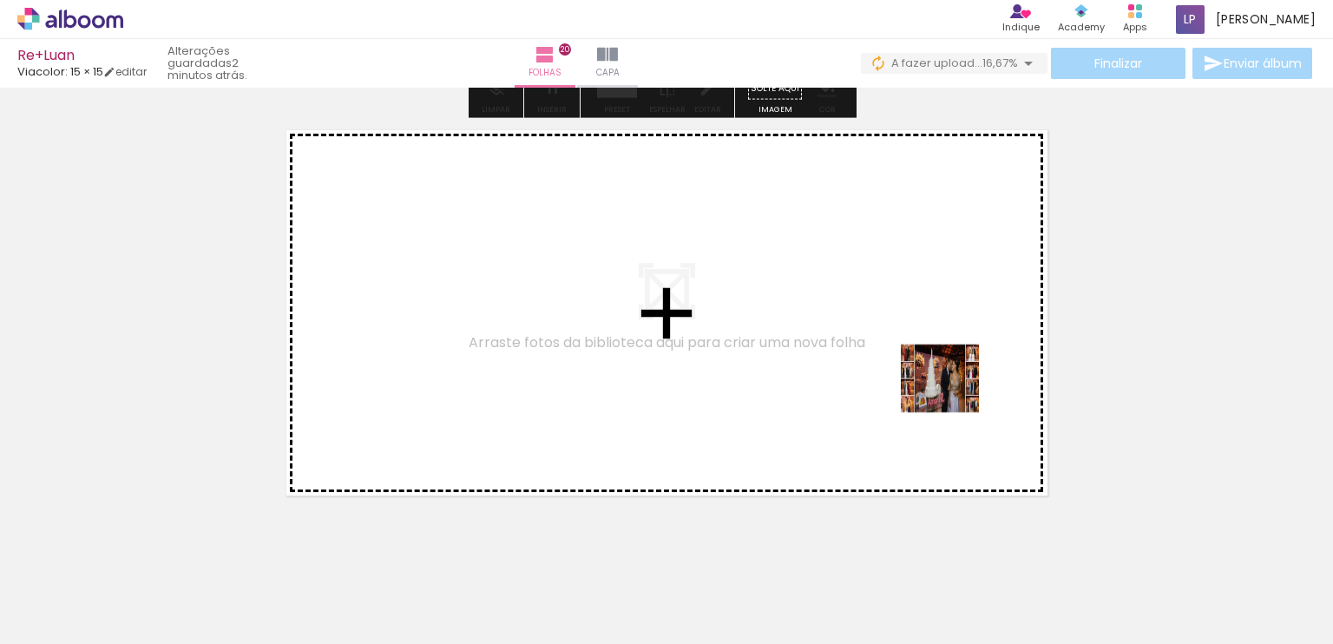
drag, startPoint x: 981, startPoint y: 600, endPoint x: 946, endPoint y: 369, distance: 233.5
click at [946, 369] on quentale-workspace at bounding box center [666, 322] width 1333 height 644
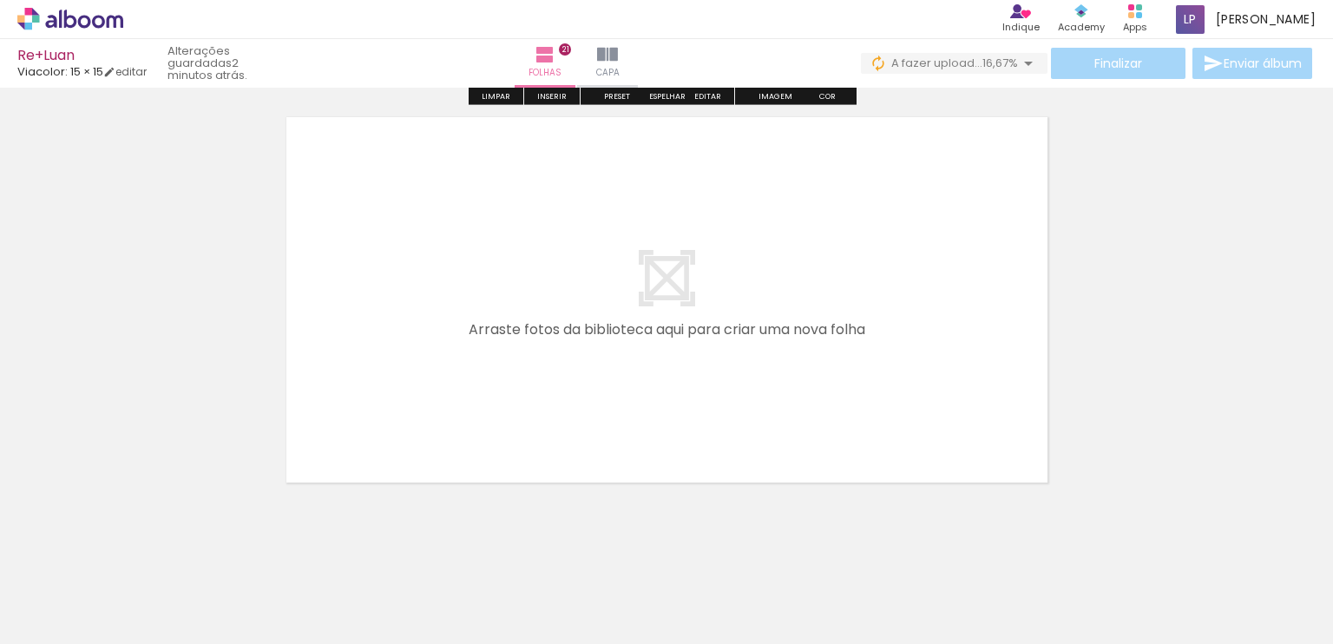
scroll to position [9186, 0]
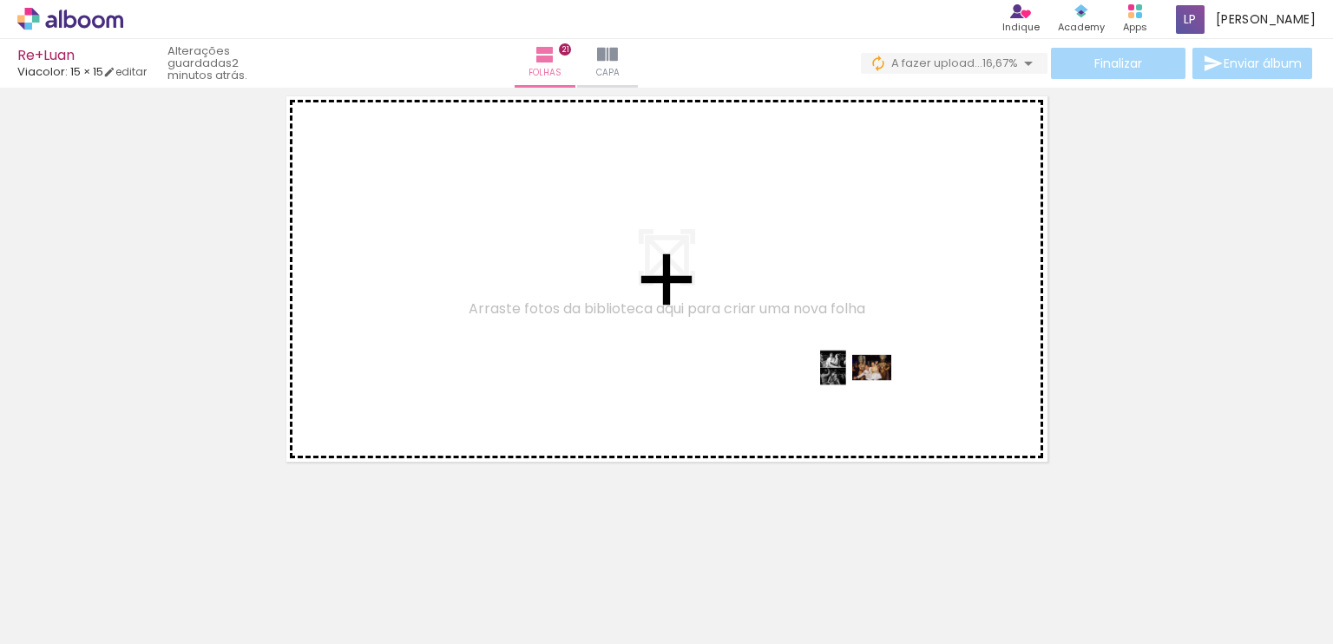
drag, startPoint x: 1080, startPoint y: 593, endPoint x: 865, endPoint y: 400, distance: 288.2
click at [865, 400] on quentale-workspace at bounding box center [666, 322] width 1333 height 644
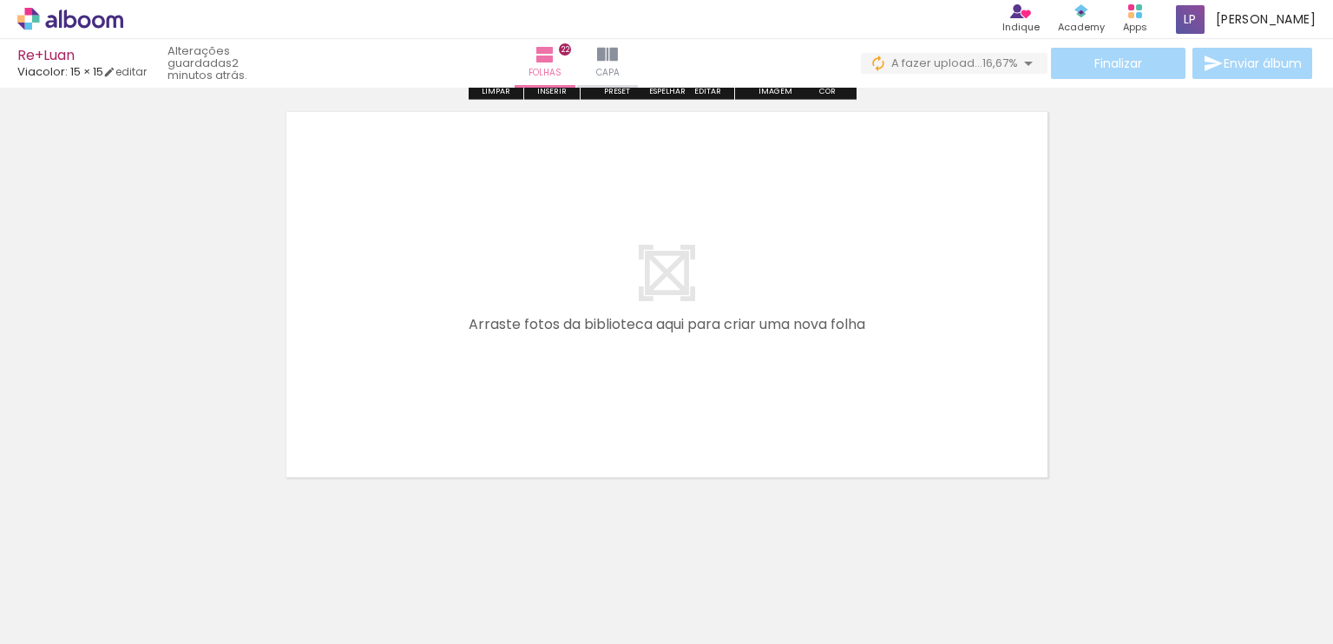
scroll to position [9621, 0]
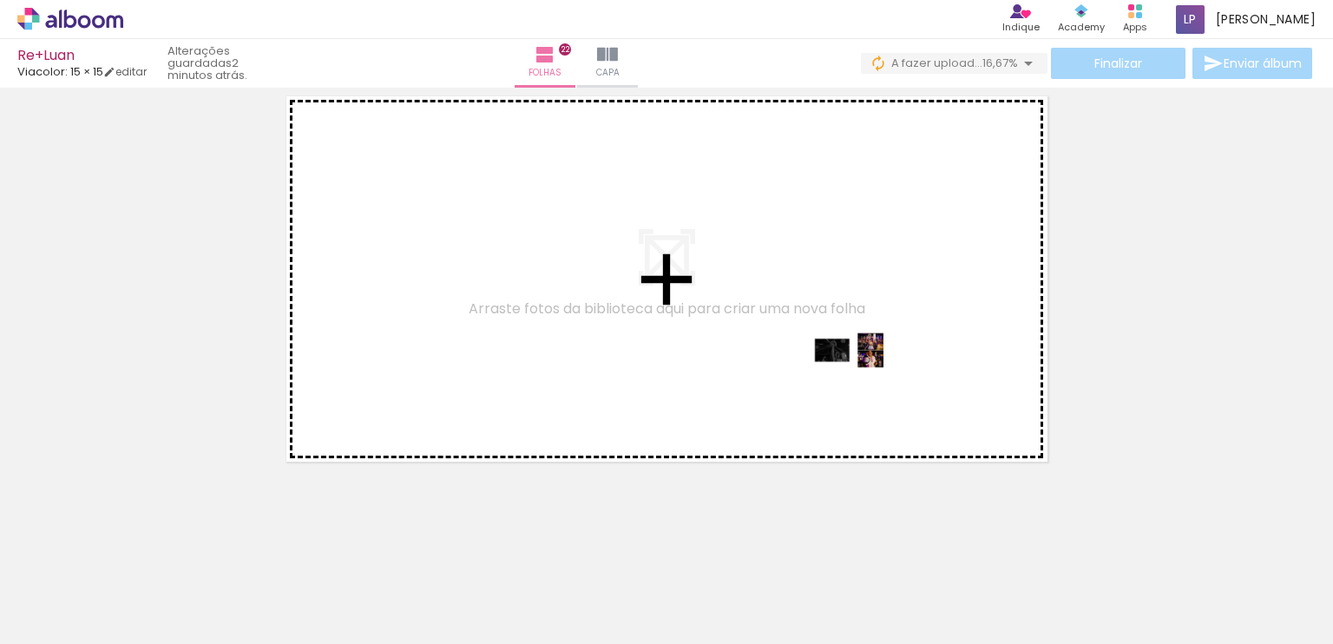
drag, startPoint x: 1160, startPoint y: 592, endPoint x: 864, endPoint y: 383, distance: 361.7
click at [864, 383] on quentale-workspace at bounding box center [666, 322] width 1333 height 644
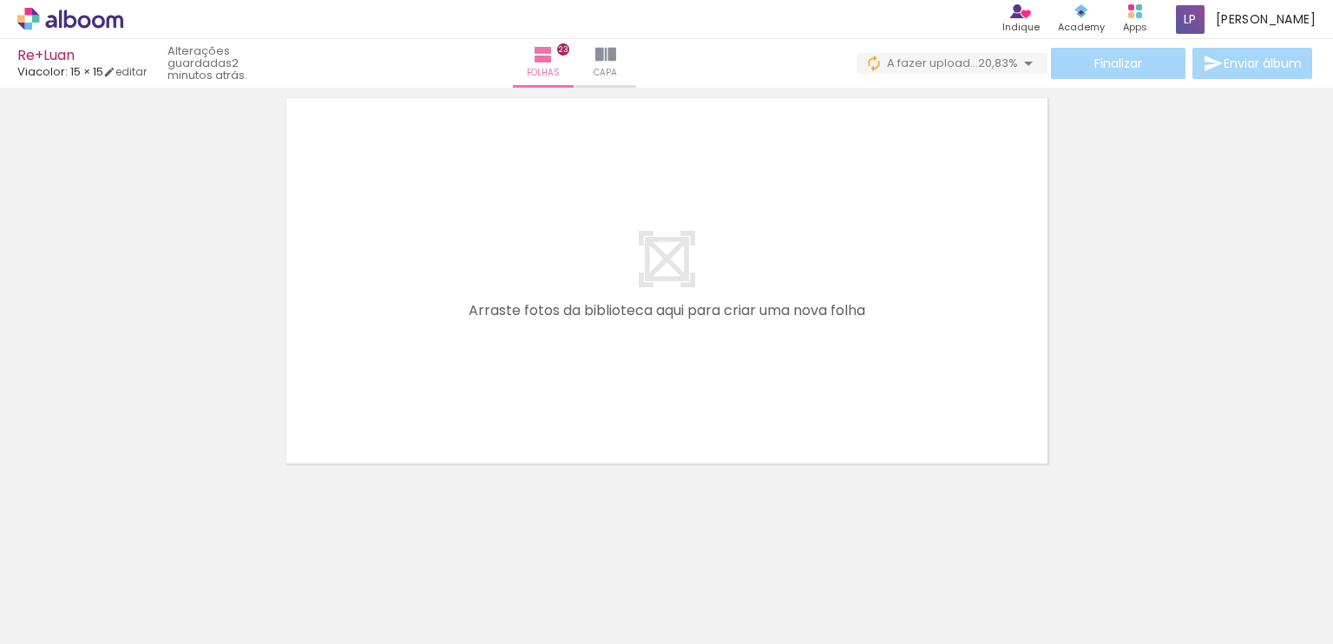
scroll to position [10056, 0]
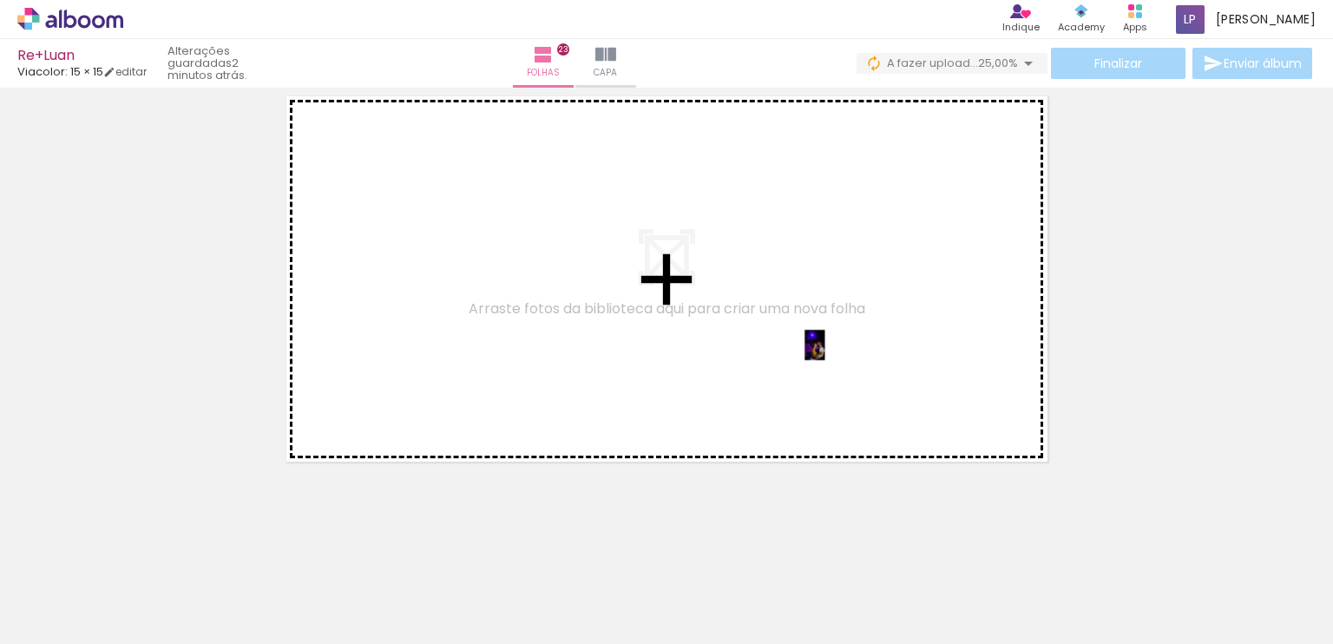
drag, startPoint x: 1267, startPoint y: 593, endPoint x: 845, endPoint y: 377, distance: 474.0
click at [845, 377] on quentale-workspace at bounding box center [666, 322] width 1333 height 644
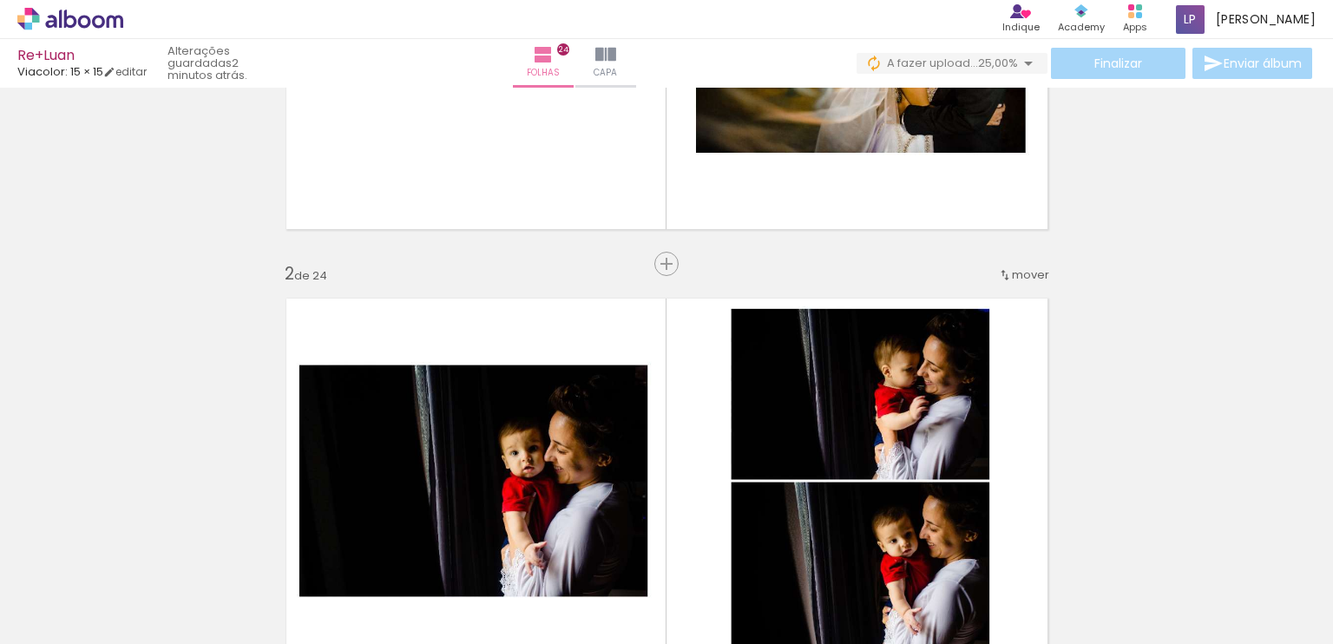
scroll to position [0, 0]
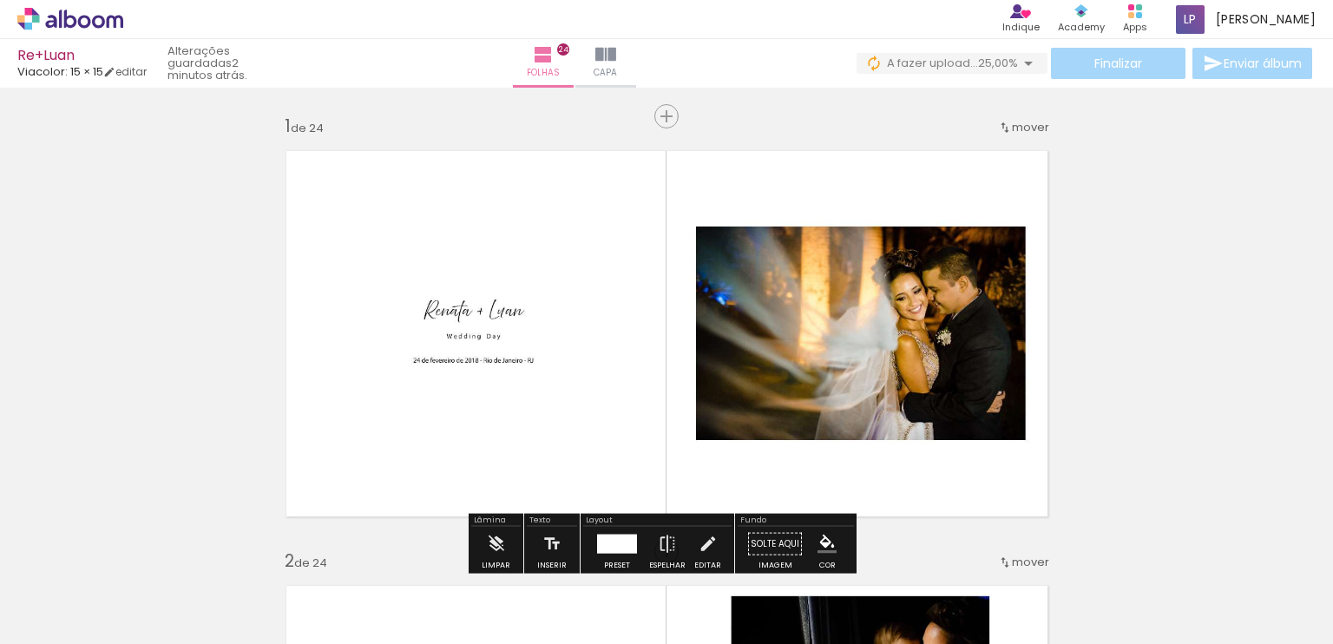
click at [1021, 62] on iron-icon at bounding box center [1028, 63] width 21 height 21
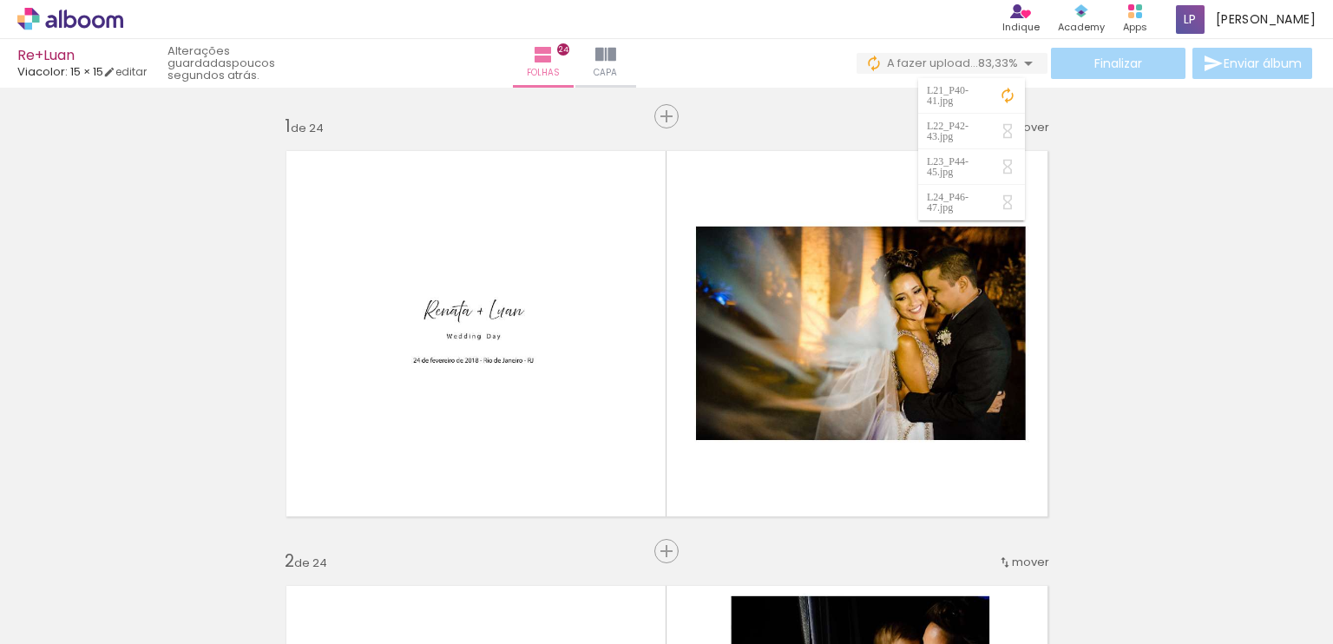
scroll to position [0, 1147]
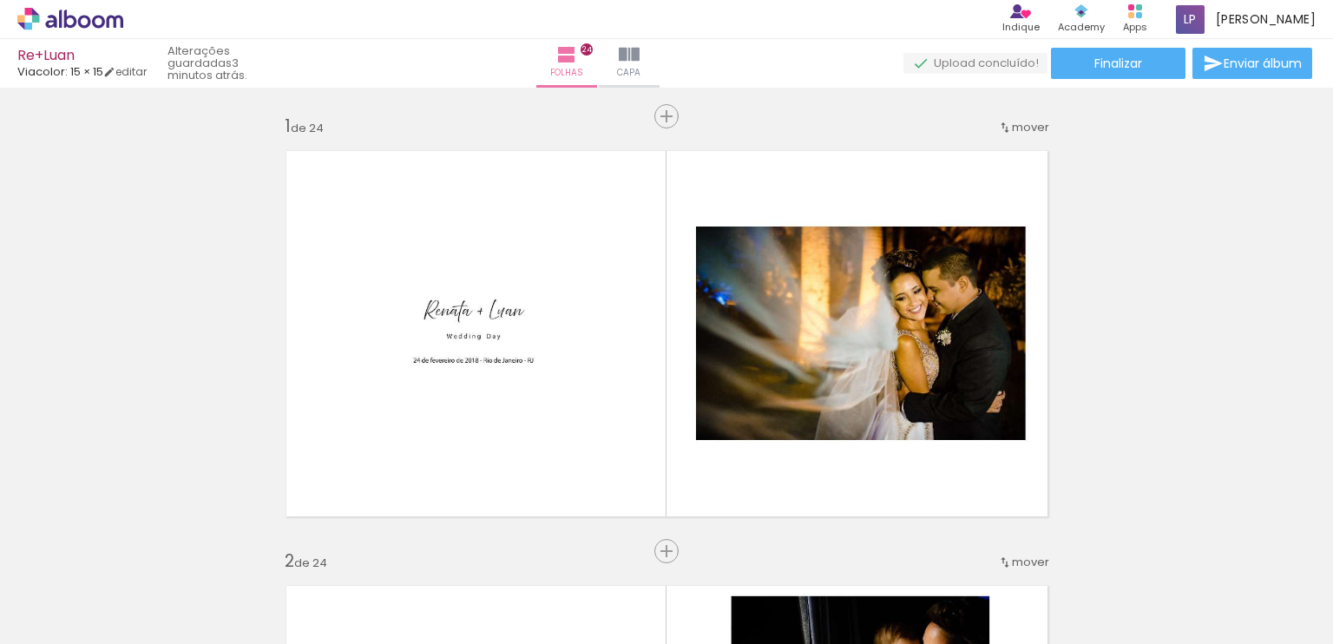
scroll to position [0, 1147]
click at [1139, 65] on paper-button "Finalizar" at bounding box center [1118, 63] width 135 height 31
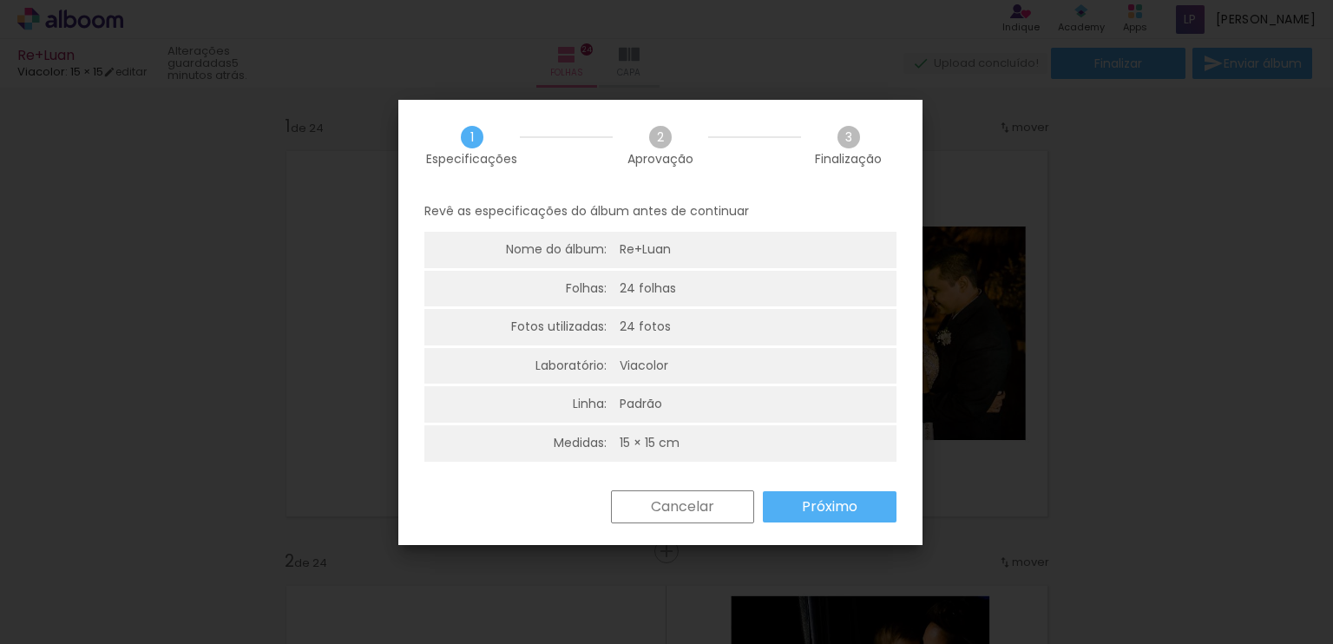
scroll to position [3, 0]
click at [0, 0] on slot "Próximo" at bounding box center [0, 0] width 0 height 0
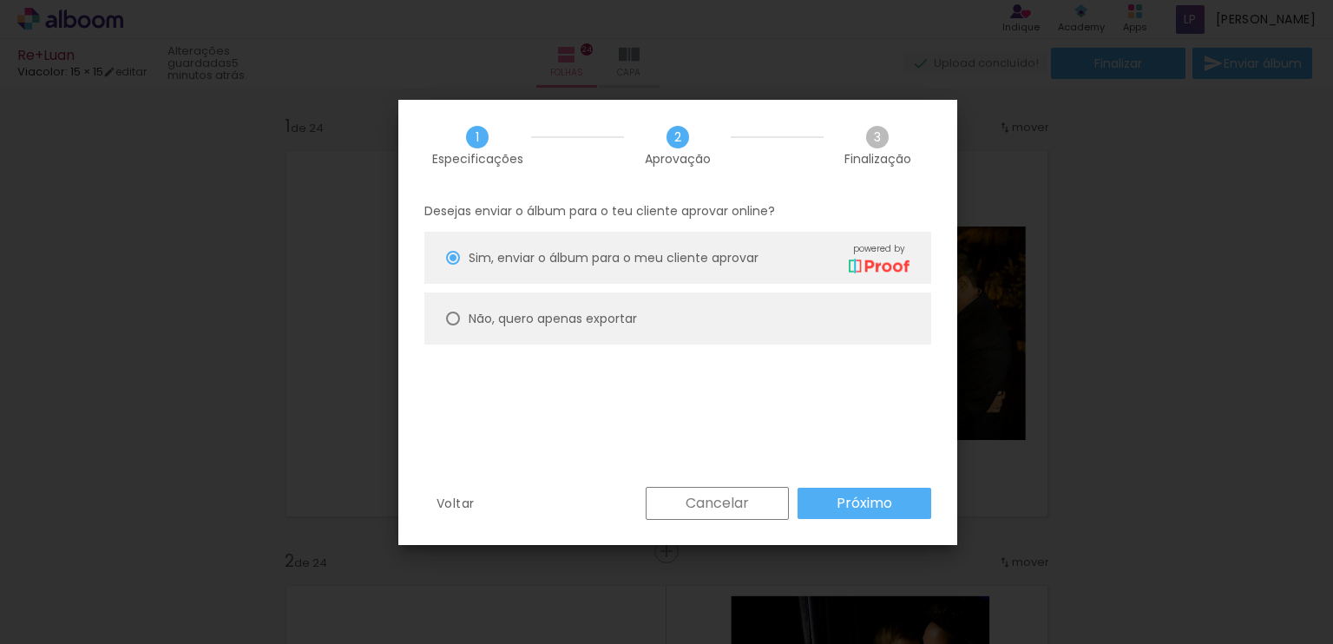
click at [0, 0] on slot "Não, quero apenas exportar" at bounding box center [0, 0] width 0 height 0
type paper-radio-button "on"
click at [0, 0] on slot "Próximo" at bounding box center [0, 0] width 0 height 0
type input "Alta, 300 DPI"
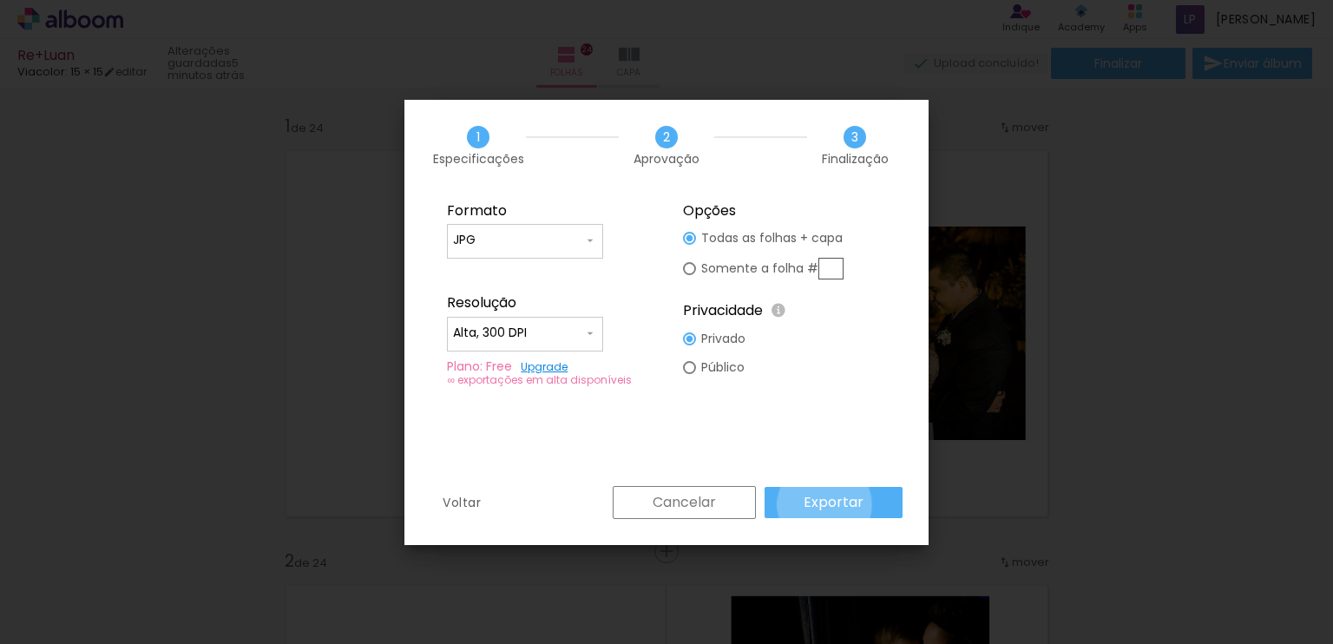
click at [0, 0] on slot "Exportar" at bounding box center [0, 0] width 0 height 0
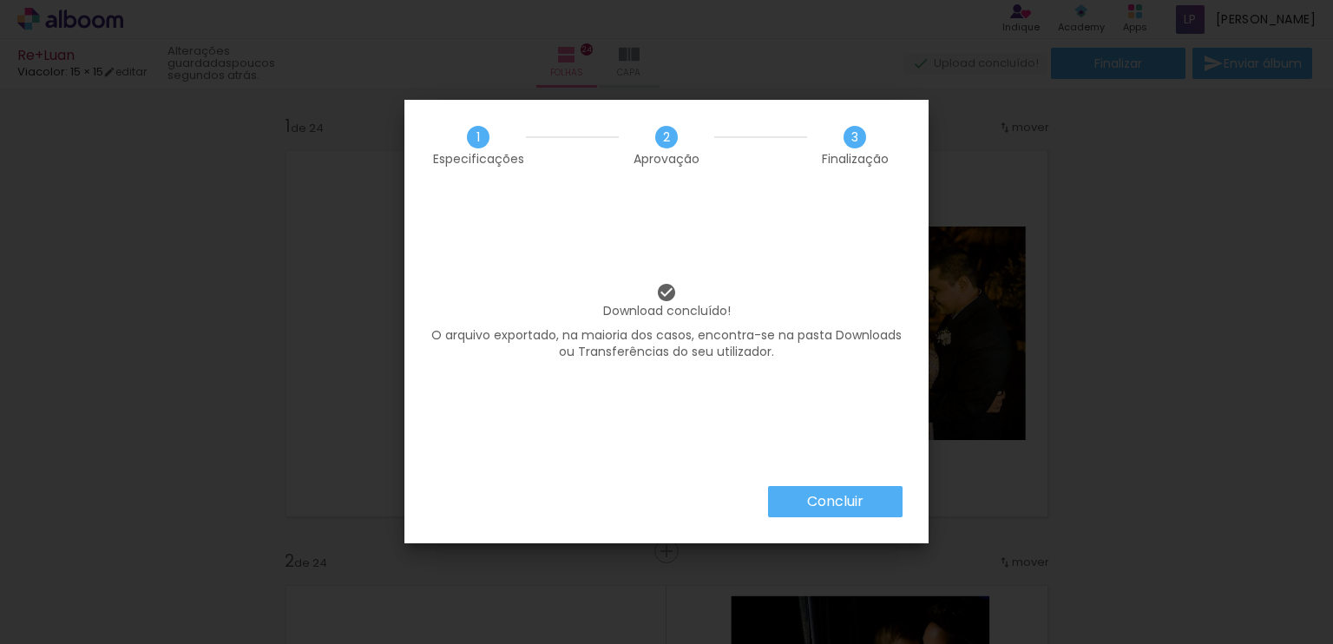
click at [0, 0] on slot "Concluir" at bounding box center [0, 0] width 0 height 0
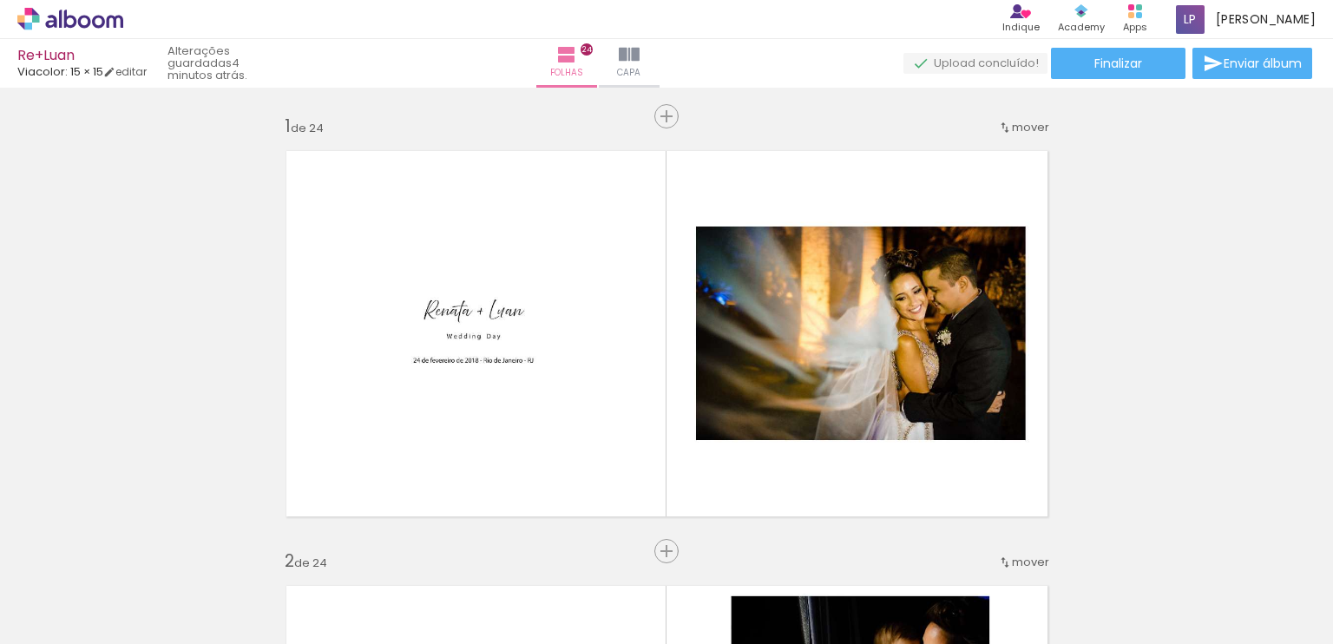
scroll to position [0, 1147]
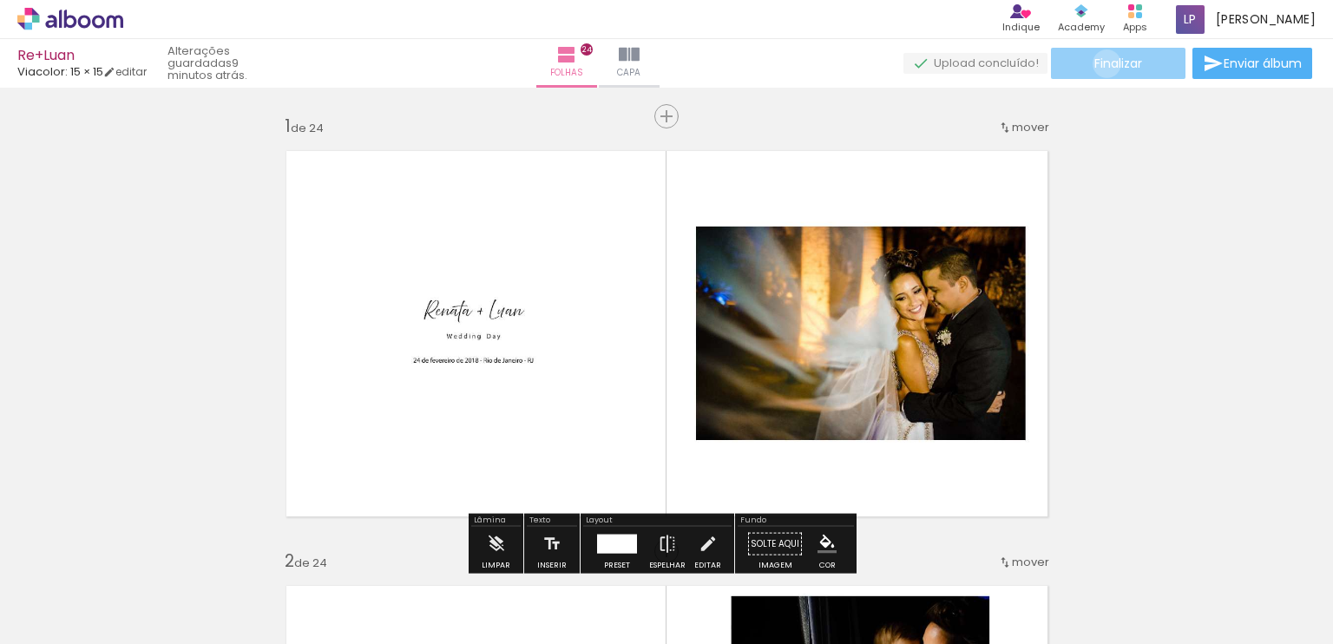
click at [1101, 63] on span "Finalizar" at bounding box center [1118, 63] width 48 height 12
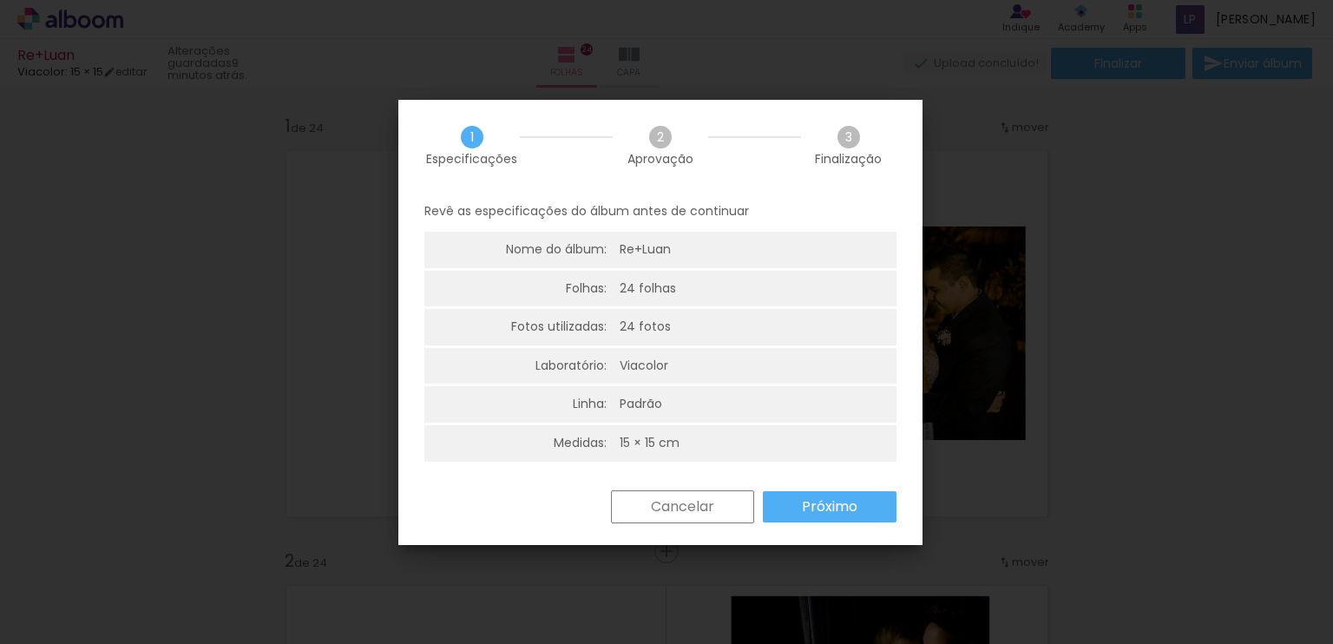
click at [0, 0] on slot "Próximo" at bounding box center [0, 0] width 0 height 0
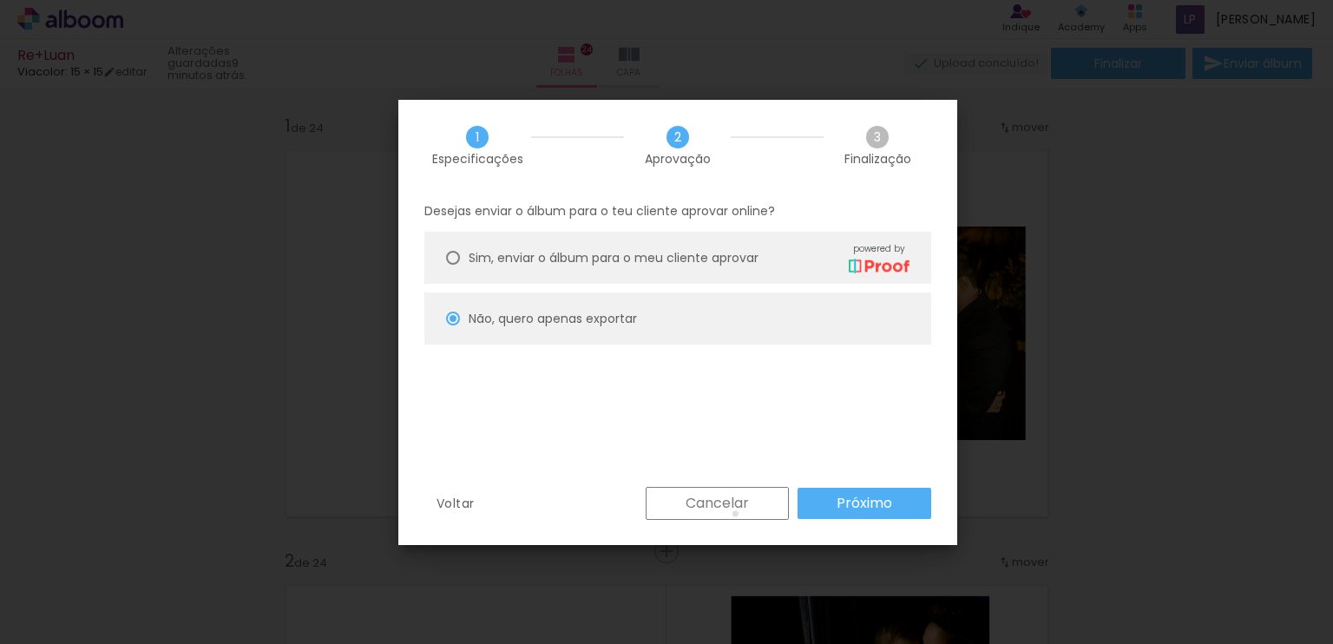
click at [735, 514] on paper-button "Cancelar" at bounding box center [717, 503] width 143 height 33
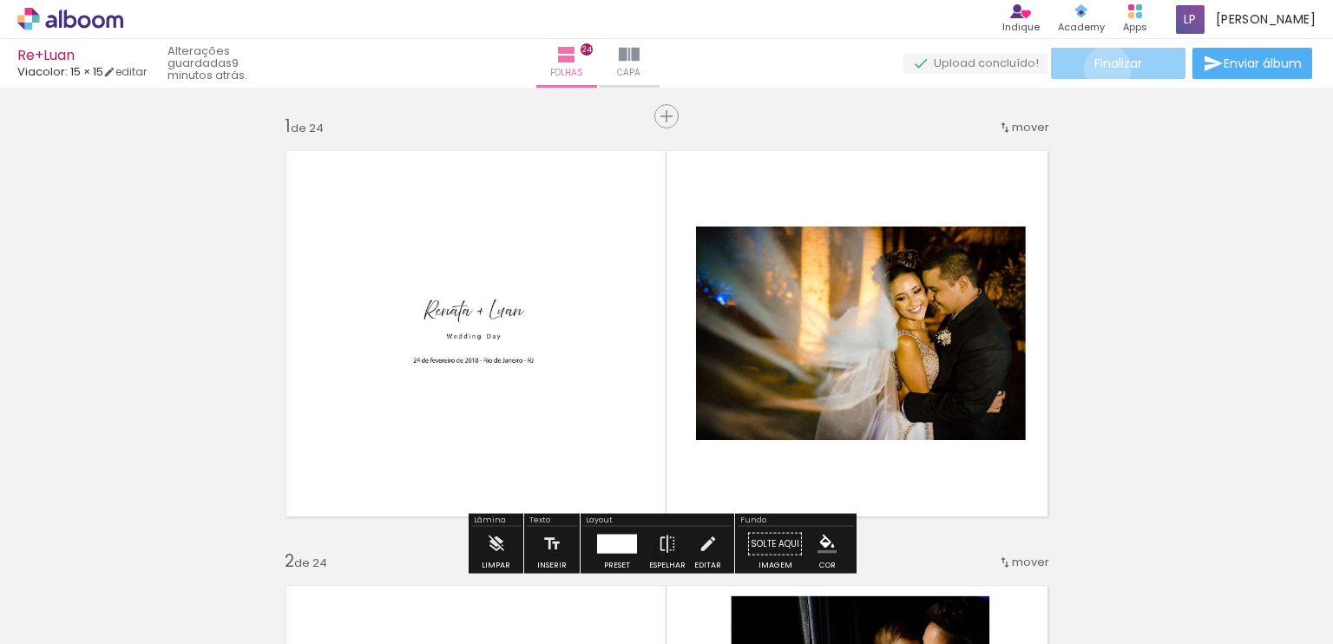
click at [1101, 69] on span "Finalizar" at bounding box center [1118, 63] width 48 height 12
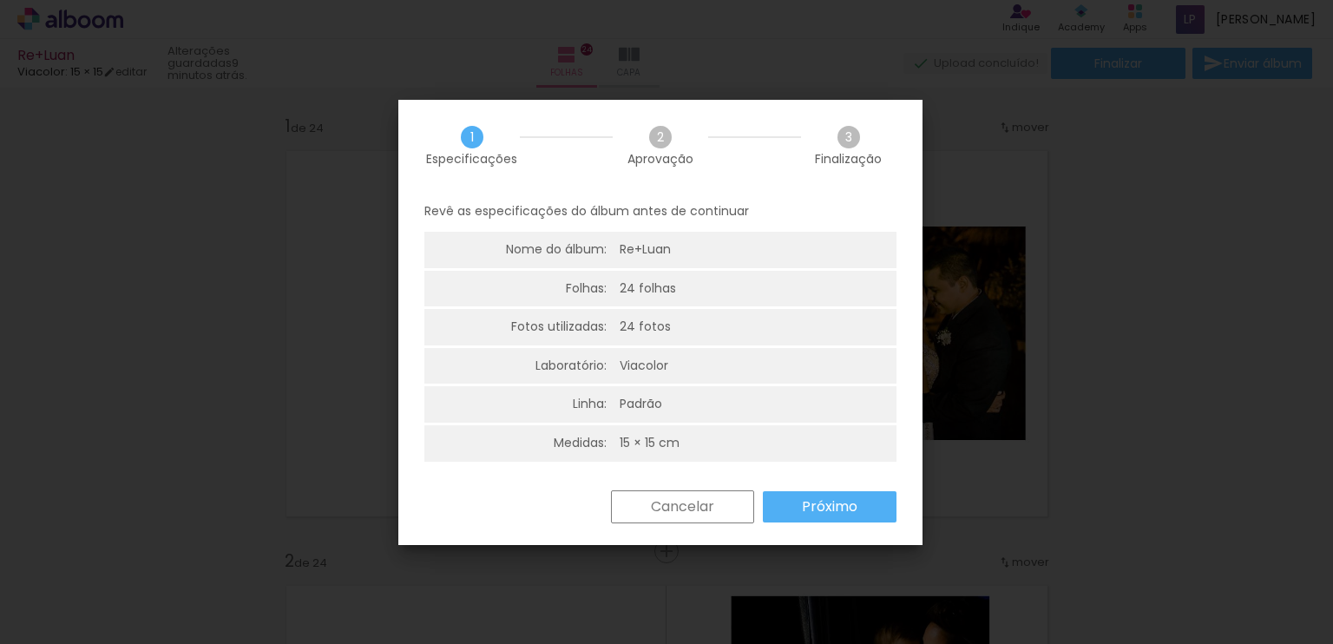
click at [0, 0] on slot "Próximo" at bounding box center [0, 0] width 0 height 0
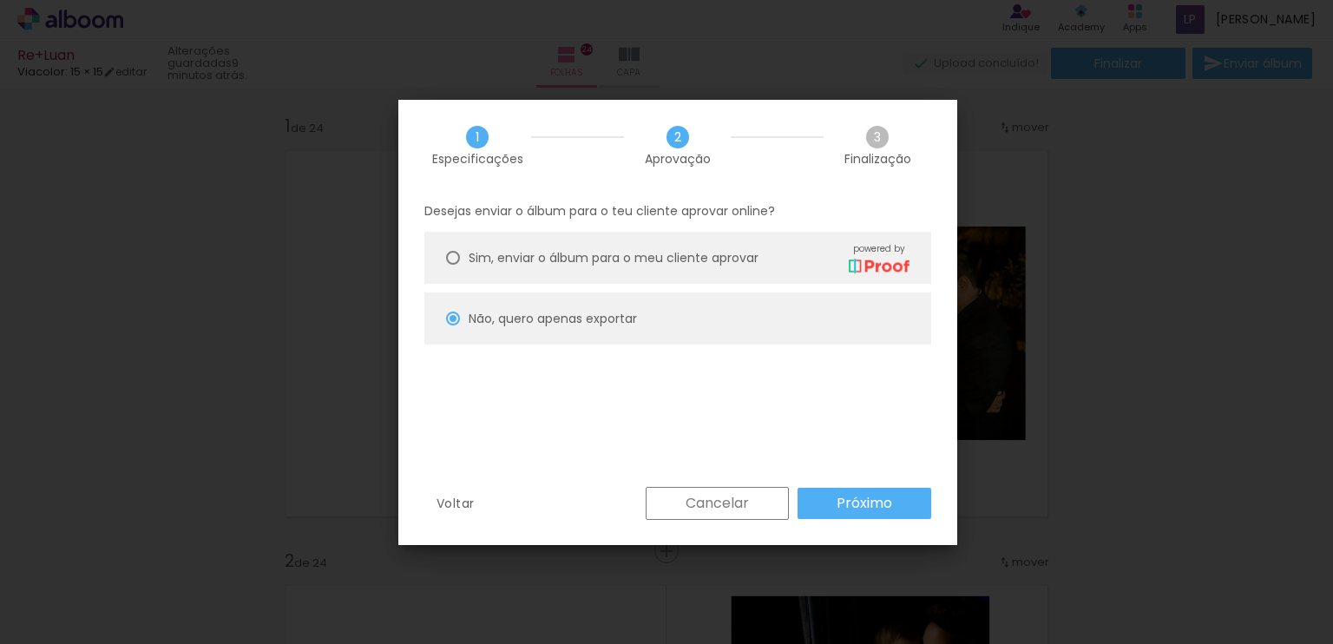
click at [0, 0] on slot "Próximo" at bounding box center [0, 0] width 0 height 0
type input "Alta, 300 DPI"
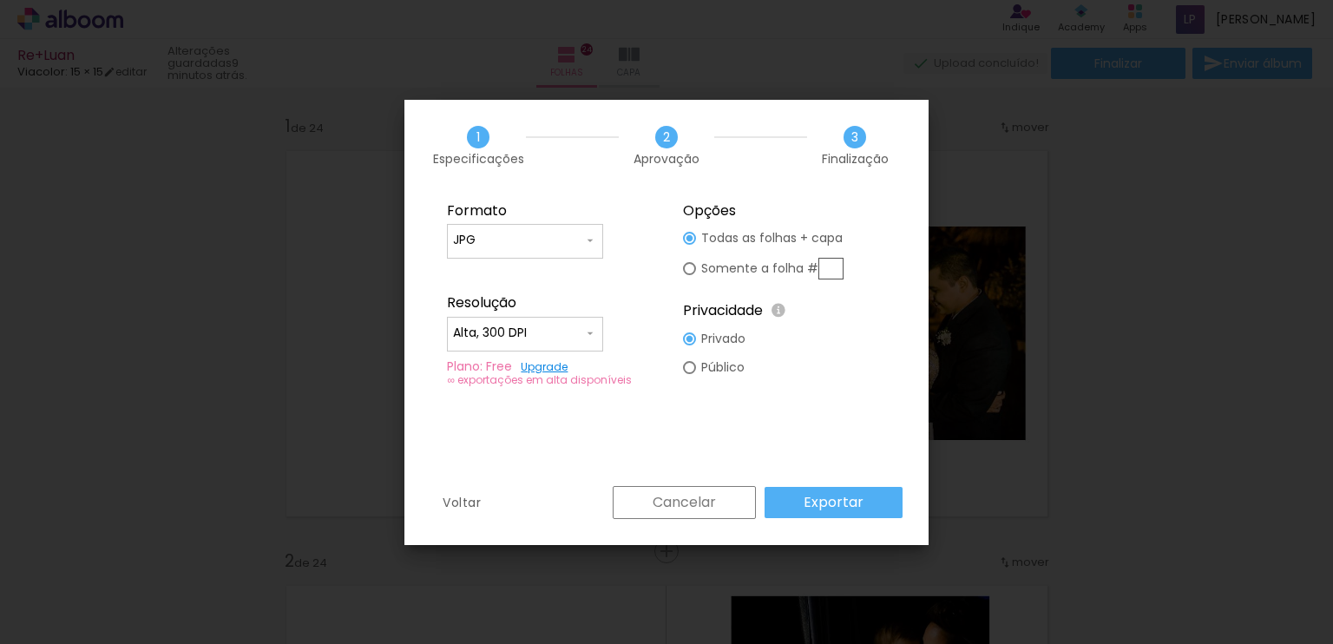
click at [864, 501] on paper-button "Exportar" at bounding box center [834, 502] width 138 height 31
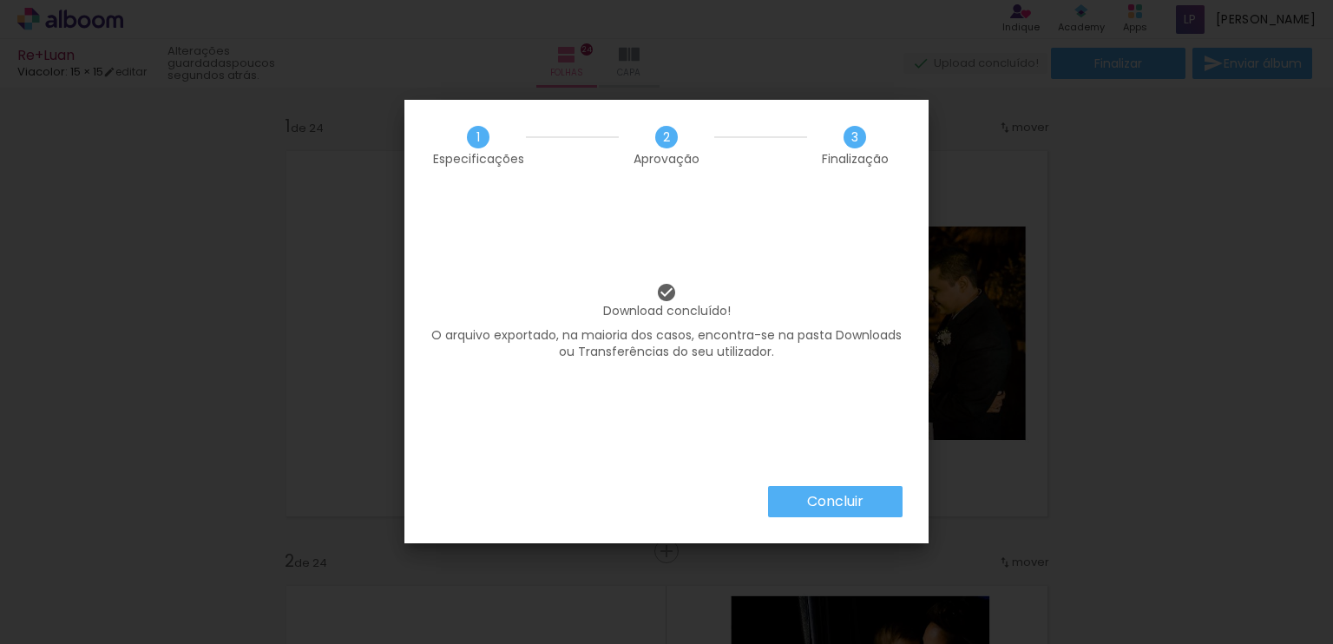
scroll to position [0, 1147]
click at [0, 0] on slot "Concluir" at bounding box center [0, 0] width 0 height 0
